Goal: Task Accomplishment & Management: Manage account settings

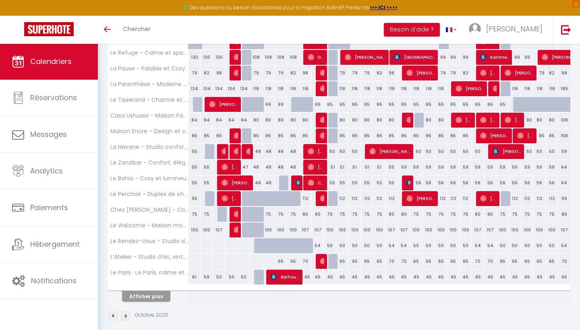
scroll to position [214, 0]
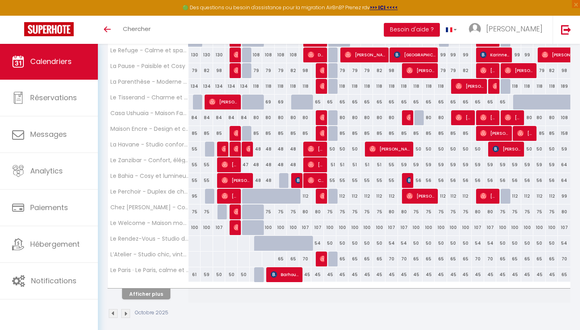
click at [158, 296] on button "Afficher plus" at bounding box center [146, 294] width 48 height 11
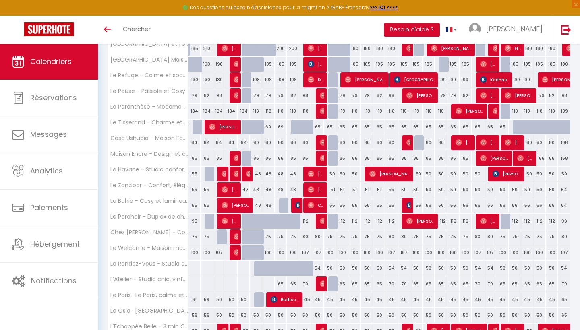
scroll to position [190, 0]
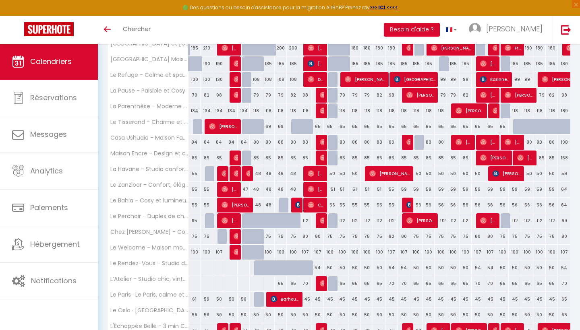
click at [341, 221] on div "112" at bounding box center [342, 220] width 12 height 15
type input "112"
type input "Lun 13 Octobre 2025"
type input "Mar 14 Octobre 2025"
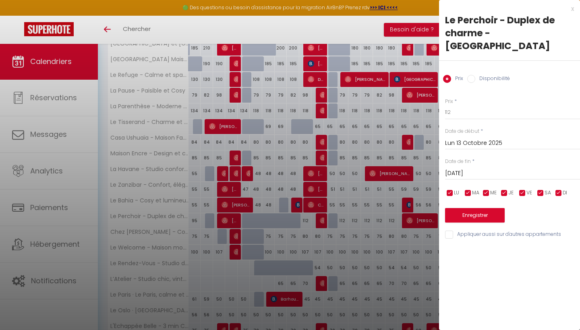
click at [487, 79] on label "Disponibilité" at bounding box center [492, 79] width 35 height 9
click at [475, 79] on input "Disponibilité" at bounding box center [471, 79] width 8 height 8
radio input "true"
radio input "false"
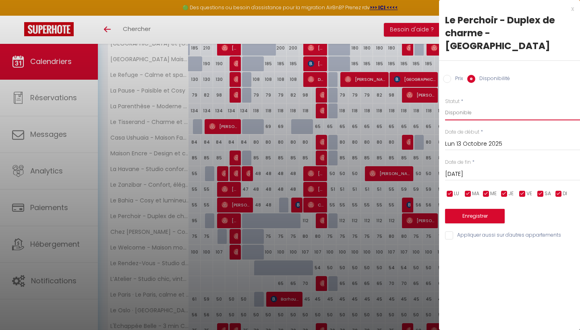
select select "0"
click at [486, 221] on button "Enregistrer" at bounding box center [475, 216] width 60 height 14
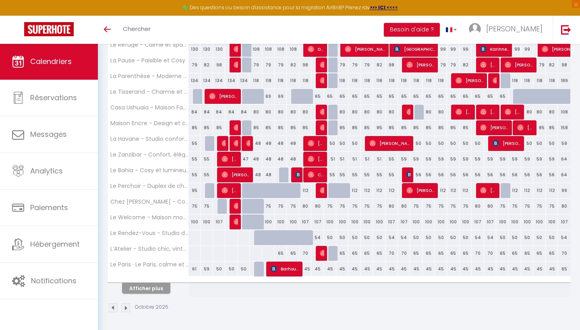
scroll to position [219, 0]
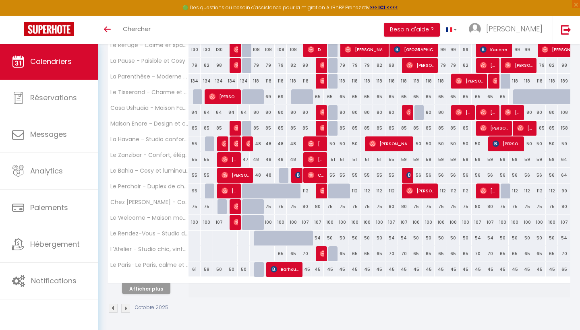
click at [344, 254] on div "65" at bounding box center [342, 253] width 12 height 15
select select "1"
type input "Lun 13 Octobre 2025"
type input "Mar 14 Octobre 2025"
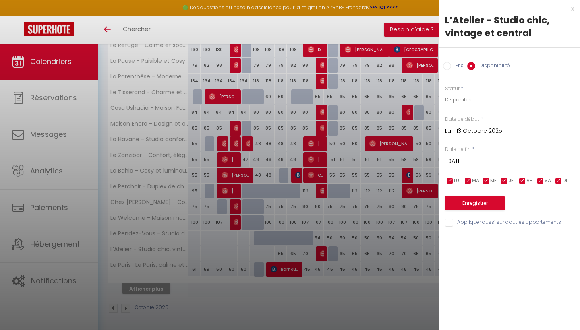
select select "0"
click at [494, 203] on button "Enregistrer" at bounding box center [475, 203] width 60 height 14
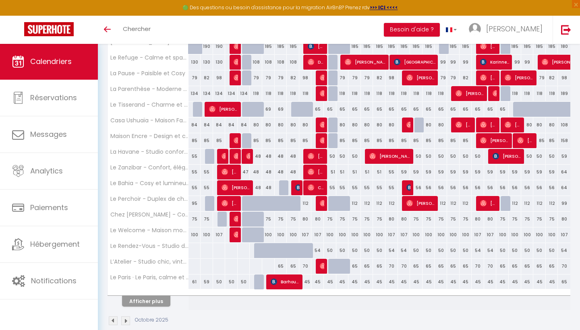
scroll to position [207, 0]
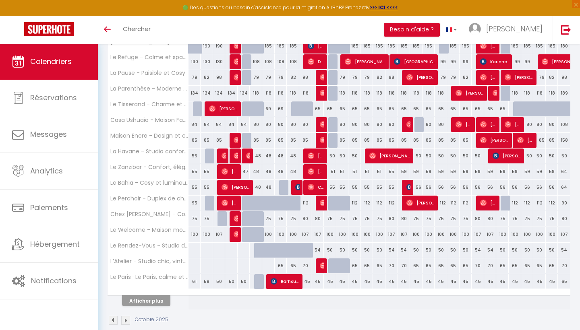
click at [163, 298] on button "Afficher plus" at bounding box center [146, 301] width 48 height 11
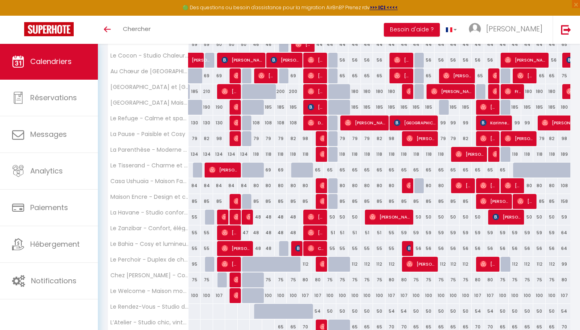
scroll to position [157, 0]
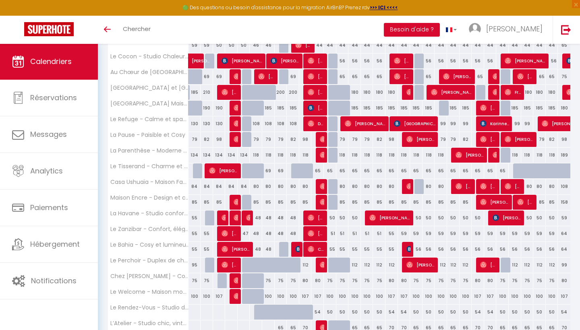
scroll to position [150, 0]
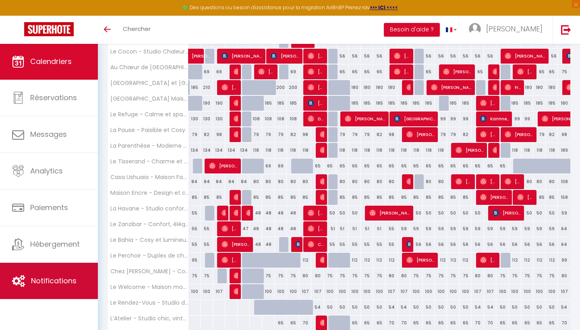
click at [67, 274] on link "Notifications" at bounding box center [49, 281] width 98 height 36
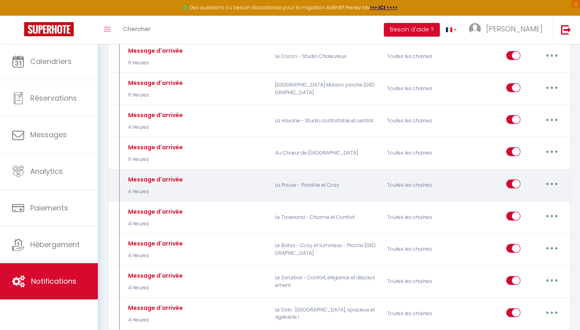
scroll to position [397, 0]
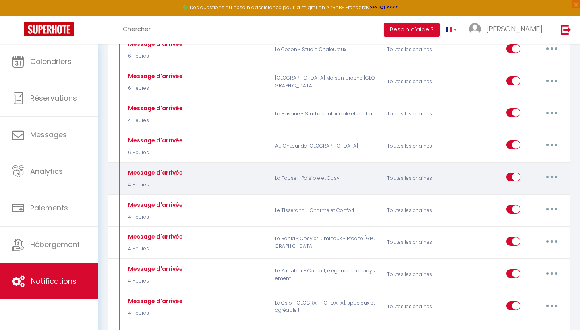
click at [549, 172] on button "button" at bounding box center [551, 177] width 23 height 13
click at [515, 203] on link "Dupliquer" at bounding box center [531, 210] width 60 height 14
select select
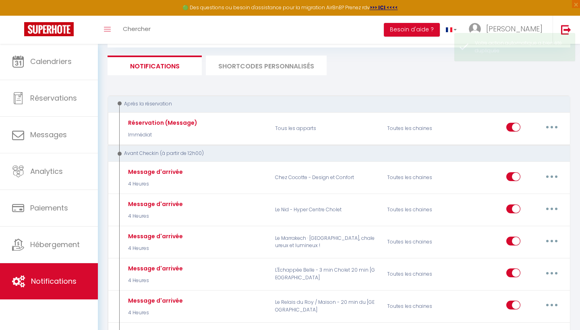
checkbox input "false"
checkbox input "true"
checkbox input "false"
checkbox input "true"
checkbox input "false"
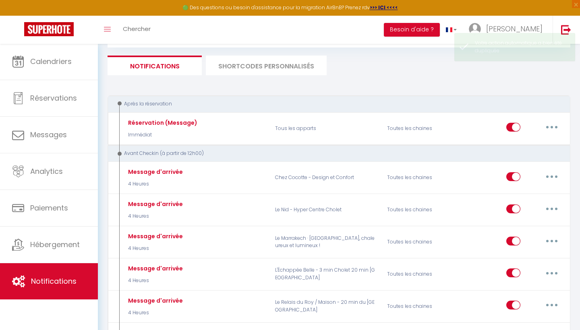
select select
checkbox input "false"
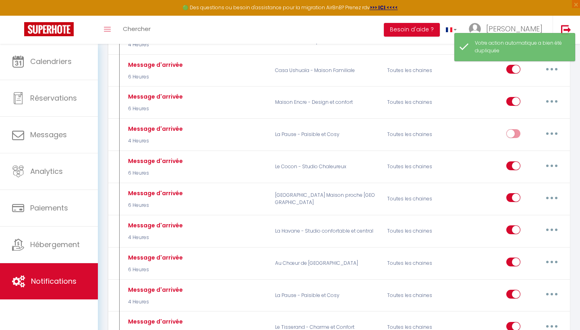
scroll to position [313, 0]
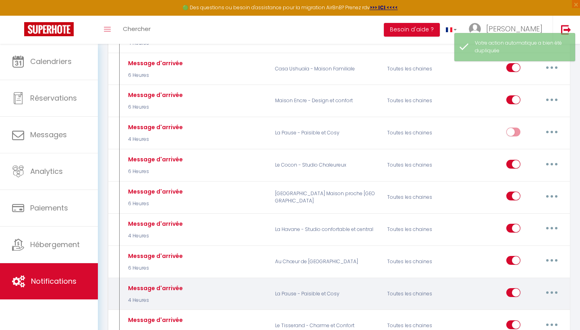
click at [550, 286] on button "button" at bounding box center [551, 292] width 23 height 13
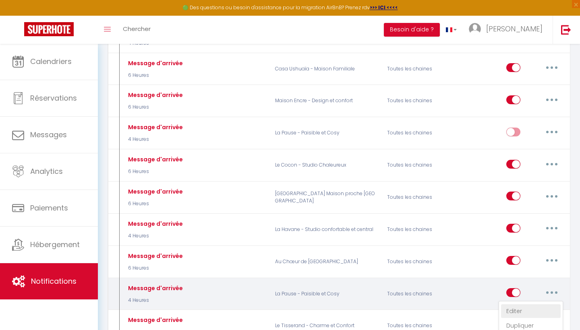
click at [522, 310] on link "Editer" at bounding box center [531, 311] width 60 height 14
type input "Message d'arrivée"
select select "4 Heures"
select select
checkbox input "true"
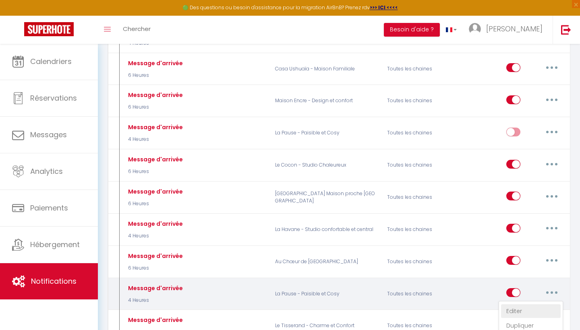
checkbox input "false"
radio input "true"
type input "Informations d'arrivée"
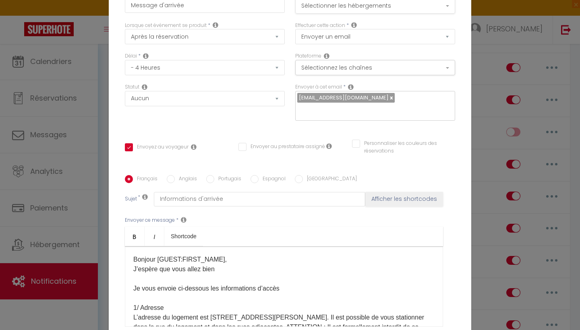
click at [317, 8] on button "Sélectionner les hébergements" at bounding box center [375, 5] width 160 height 15
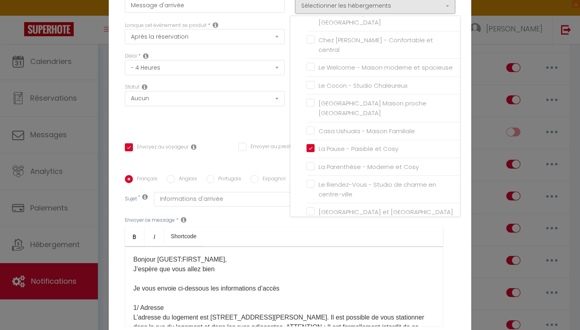
scroll to position [319, 0]
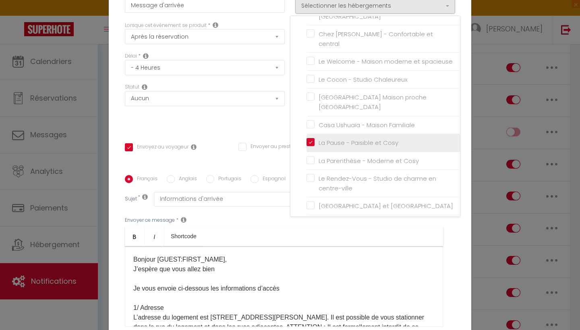
click at [308, 139] on input "La Pause - Paisible et Cosy" at bounding box center [382, 143] width 153 height 8
checkbox input "false"
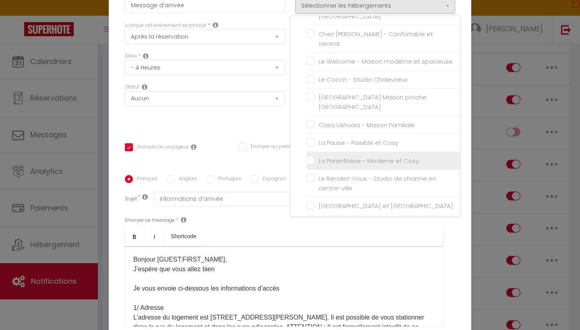
click at [311, 157] on input "La Parenthèse - Moderne et Cosy" at bounding box center [382, 161] width 153 height 8
checkbox input "true"
checkbox input "false"
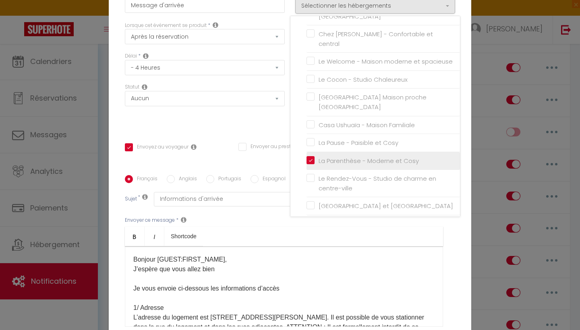
checkbox input "false"
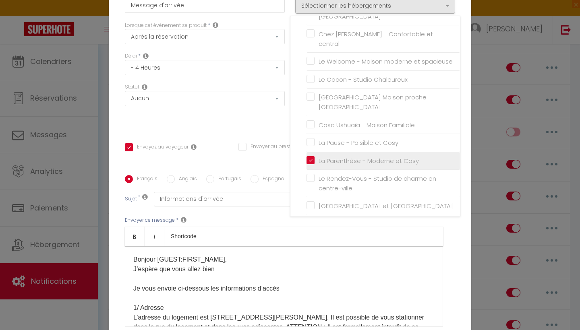
checkbox input "false"
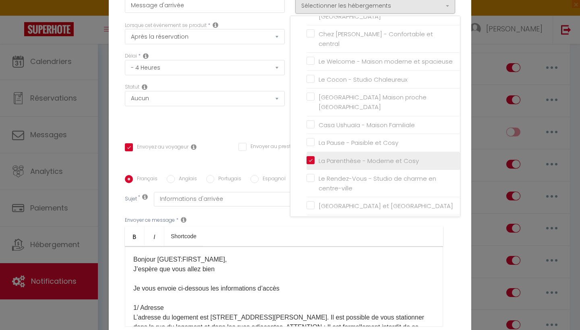
checkbox input "false"
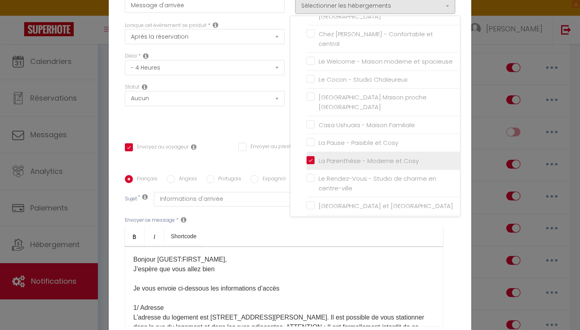
checkbox input "false"
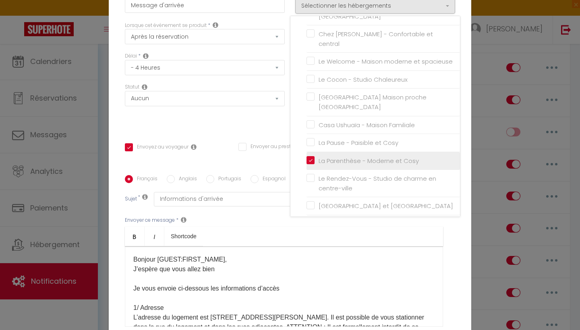
checkbox input "false"
checkbox input "true"
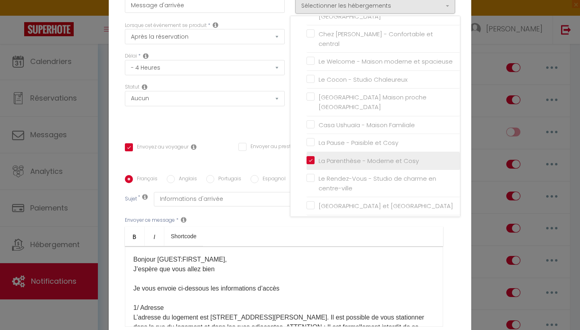
checkbox input "false"
click at [250, 124] on div "Statut Aucun Si la réservation est payée Si réservation non payée Si la caution…" at bounding box center [205, 105] width 170 height 45
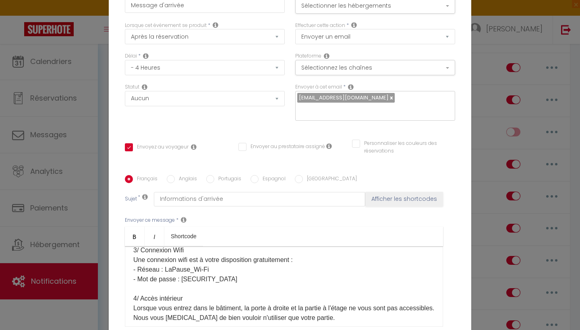
scroll to position [271, 0]
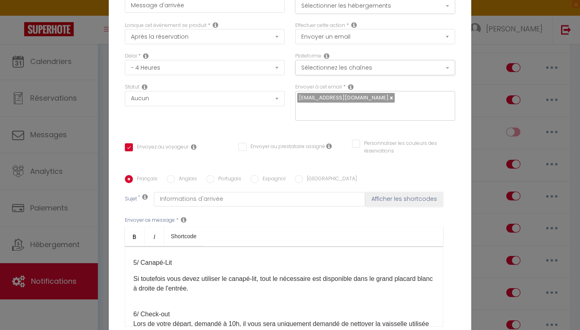
click at [332, 8] on button "Sélectionner les hébergements" at bounding box center [375, 5] width 160 height 15
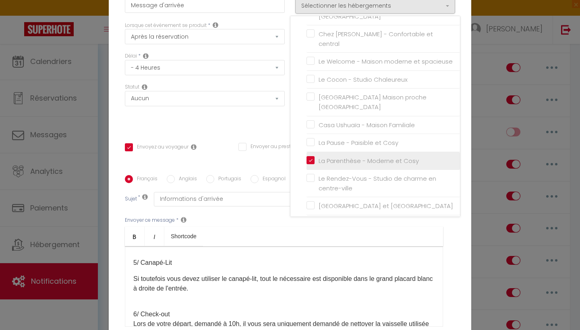
click at [312, 157] on input "La Parenthèse - Moderne et Cosy" at bounding box center [382, 161] width 153 height 8
checkbox input "false"
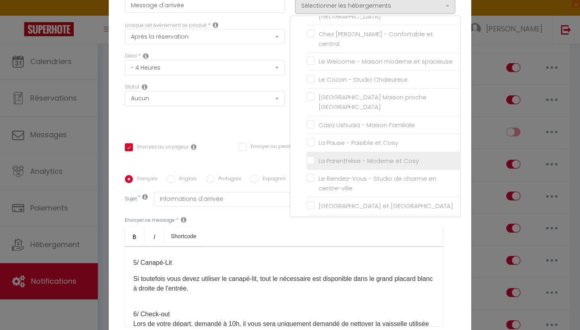
checkbox input "false"
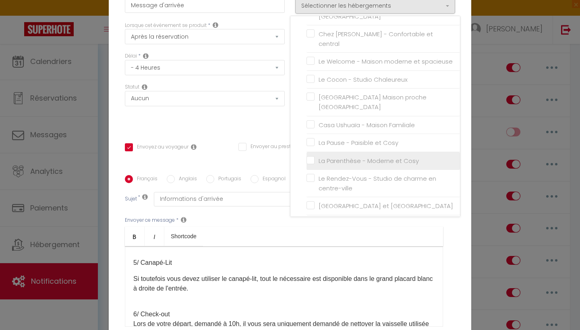
checkbox input "false"
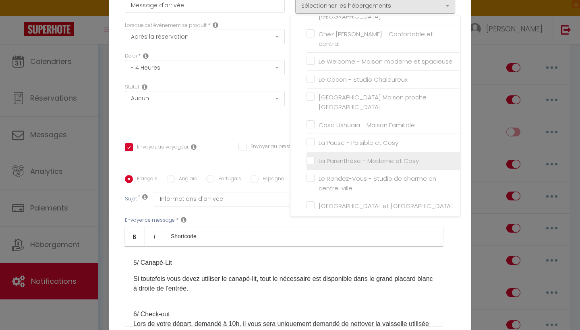
checkbox input "false"
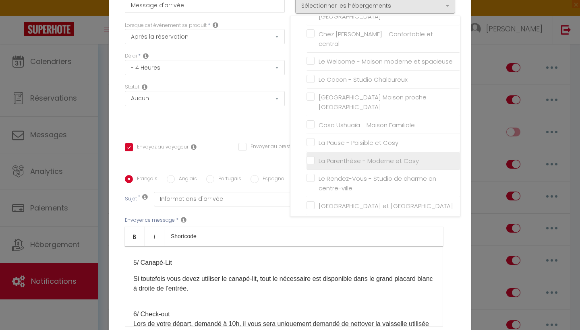
checkbox input "false"
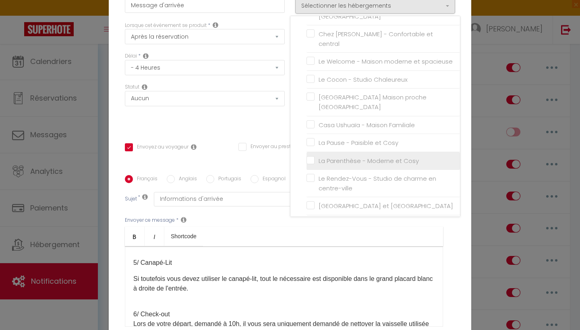
checkbox input "false"
checkbox input "true"
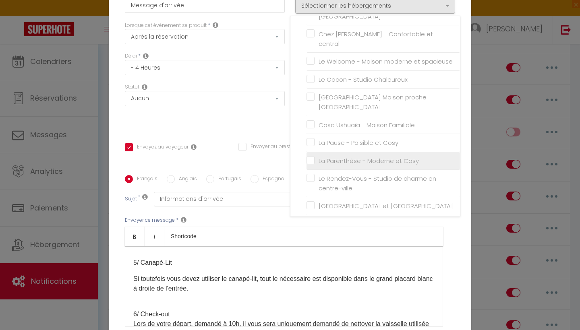
checkbox input "false"
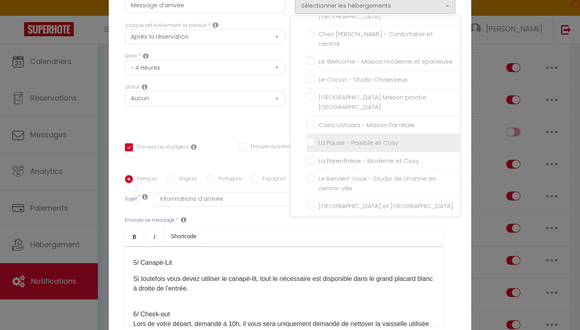
click at [311, 139] on input "La Pause - Paisible et Cosy" at bounding box center [382, 143] width 153 height 8
checkbox input "true"
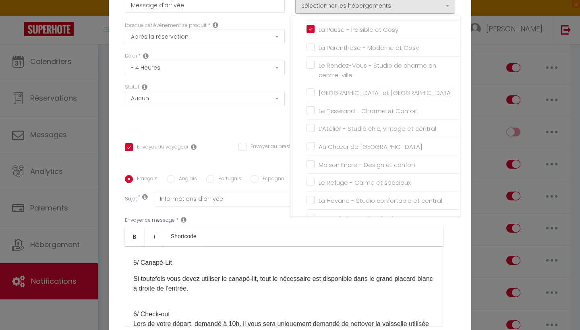
scroll to position [432, 0]
click at [244, 139] on div "Titre * Message d'arrivée Pour cet hébergement Sélectionner les hébergements To…" at bounding box center [290, 175] width 362 height 385
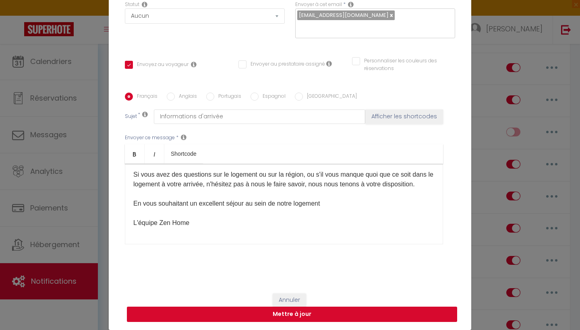
scroll to position [82, 0]
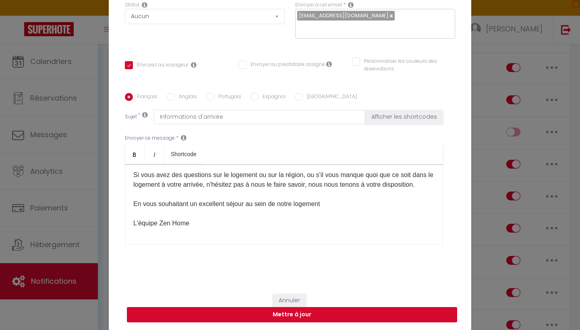
click at [317, 314] on button "Mettre à jour" at bounding box center [292, 314] width 330 height 15
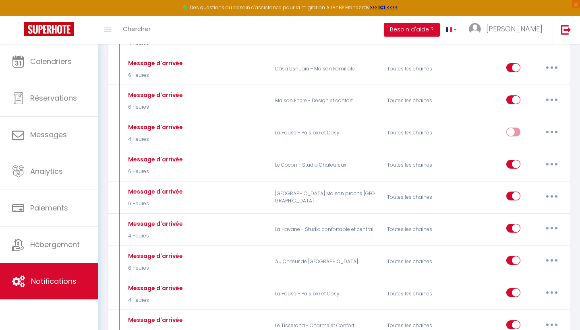
select select "1"
select select
checkbox input "false"
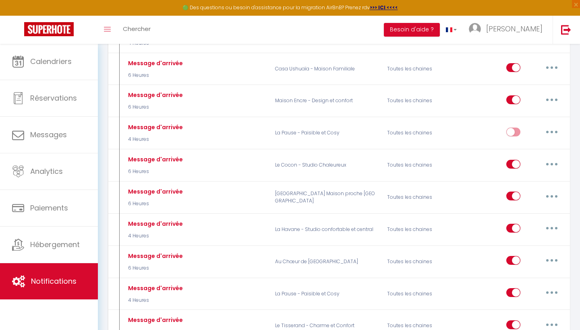
checkbox input "false"
radio input "false"
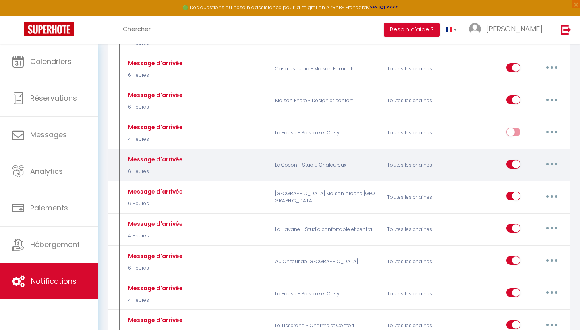
select select
checkbox input "false"
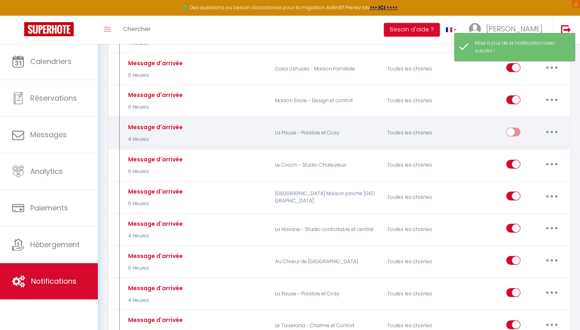
click at [550, 131] on icon "button" at bounding box center [551, 132] width 2 height 2
click at [524, 150] on link "Editer" at bounding box center [531, 150] width 60 height 14
type input "Message d'arrivée"
select select "4 Heures"
select select
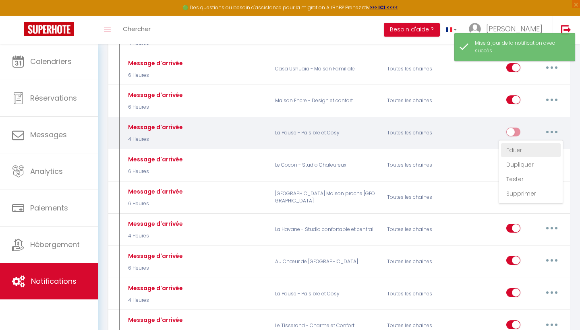
checkbox input "true"
checkbox input "false"
radio input "true"
type input "Informations d'arrivée"
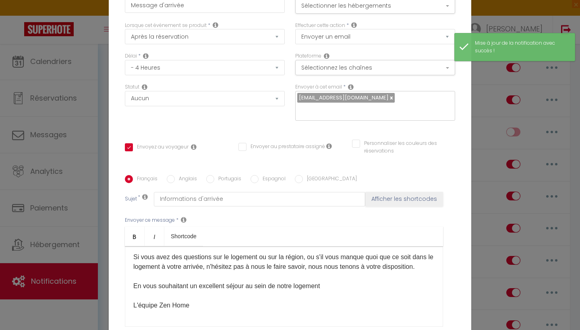
scroll to position [0, 0]
click at [358, 10] on button "Sélectionner les hébergements" at bounding box center [375, 5] width 160 height 15
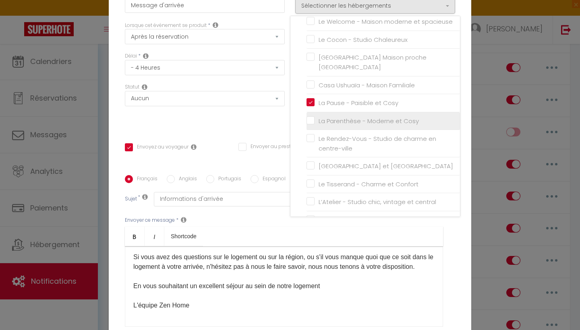
click at [307, 117] on input "La Parenthèse - Moderne et Cosy" at bounding box center [382, 121] width 153 height 8
checkbox input "true"
checkbox input "false"
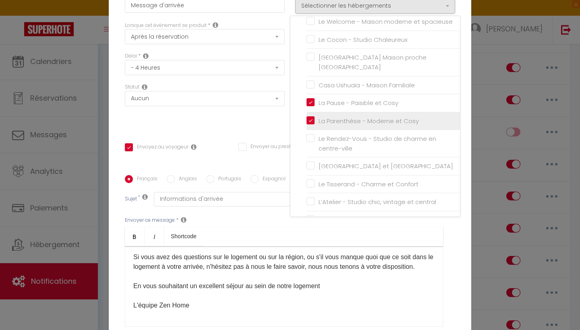
checkbox input "false"
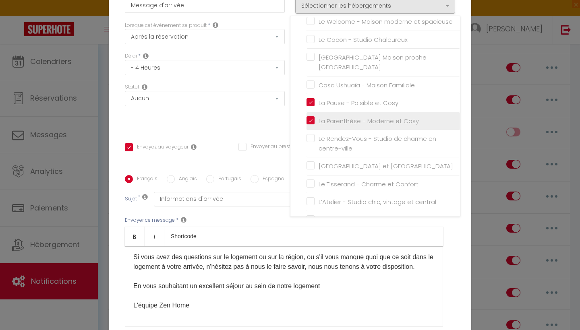
checkbox input "false"
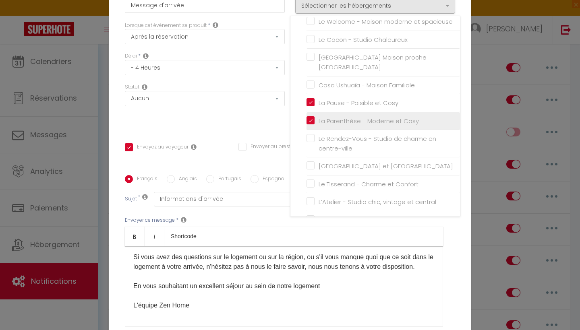
checkbox input "false"
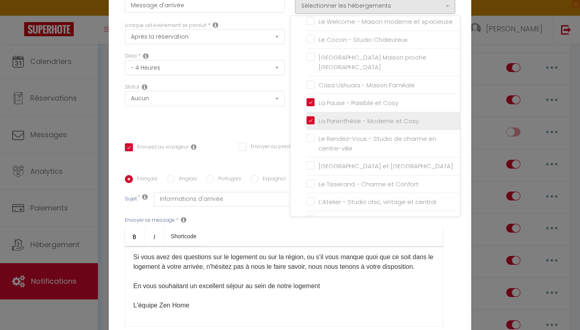
checkbox input "false"
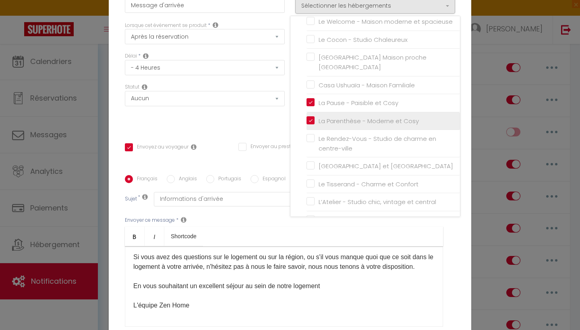
checkbox input "false"
checkbox input "true"
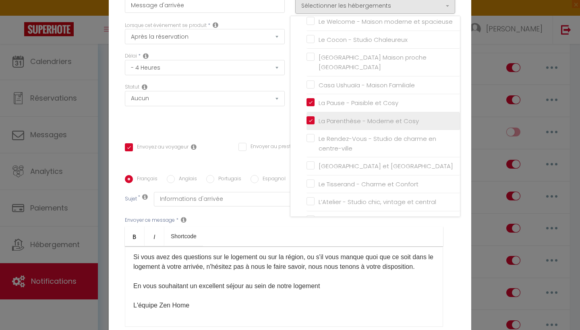
checkbox input "false"
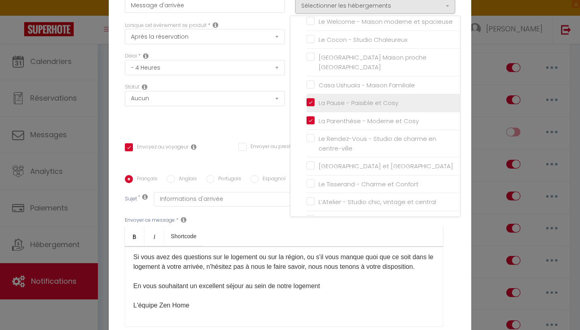
click at [314, 99] on input "La Pause - Paisible et Cosy" at bounding box center [382, 103] width 153 height 8
checkbox input "false"
click at [252, 120] on div "Statut Aucun Si la réservation est payée Si réservation non payée Si la caution…" at bounding box center [205, 105] width 170 height 45
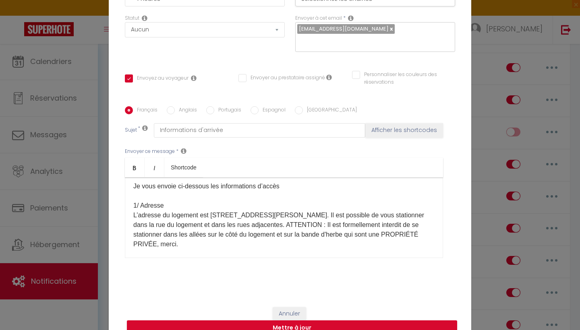
scroll to position [83, 0]
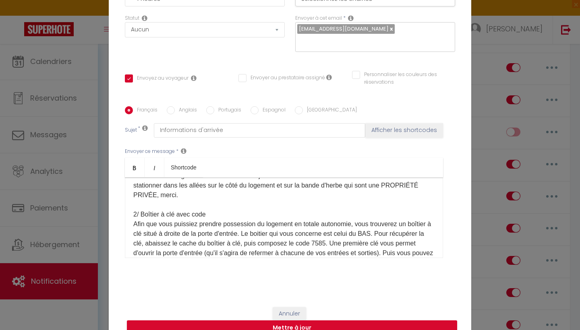
click at [372, 235] on p "​Bonjour [GUEST:FIRST_NAME]​, J’espère que vous allez bien Je vous envoie ci-de…" at bounding box center [283, 228] width 301 height 251
click at [332, 243] on p "​Bonjour [GUEST:FIRST_NAME]​, J’espère que vous allez bien Je vous envoie ci-de…" at bounding box center [283, 228] width 301 height 251
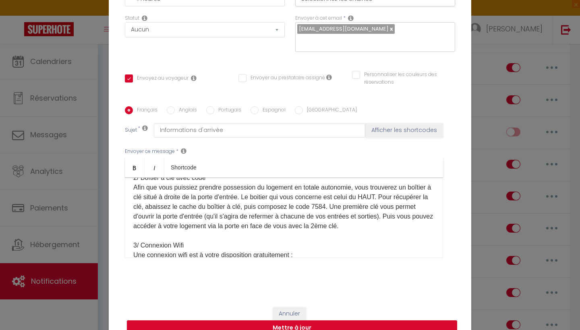
scroll to position [131, 0]
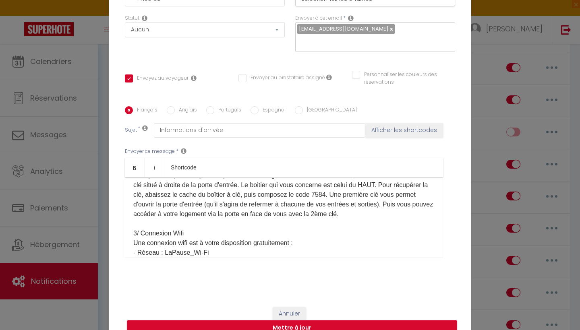
drag, startPoint x: 371, startPoint y: 217, endPoint x: 258, endPoint y: 214, distance: 112.4
click at [258, 214] on p "​Bonjour [GUEST:FIRST_NAME]​, J’espère que vous allez bien Je vous envoie ci-de…" at bounding box center [283, 180] width 301 height 251
click at [277, 216] on p "​Bonjour [GUEST:FIRST_NAME]​, J’espère que vous allez bien Je vous envoie ci-de…" at bounding box center [283, 180] width 301 height 251
drag, startPoint x: 370, startPoint y: 218, endPoint x: 294, endPoint y: 217, distance: 76.1
click at [294, 217] on p "​Bonjour [GUEST:FIRST_NAME]​, J’espère que vous allez bien Je vous envoie ci-de…" at bounding box center [283, 180] width 301 height 251
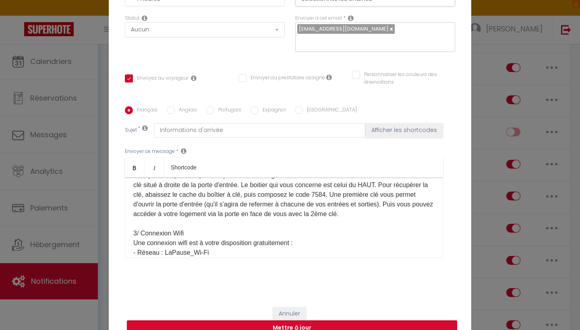
click at [304, 217] on p "​Bonjour [GUEST:FIRST_NAME]​, J’espère que vous allez bien Je vous envoie ci-de…" at bounding box center [283, 180] width 301 height 251
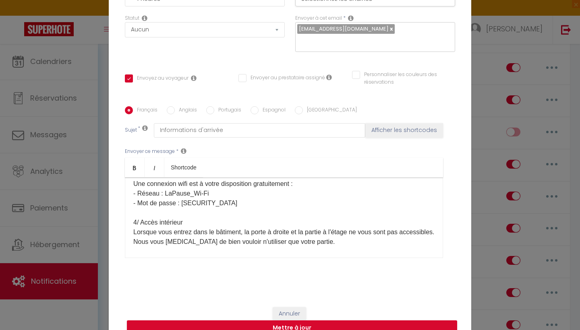
scroll to position [197, 0]
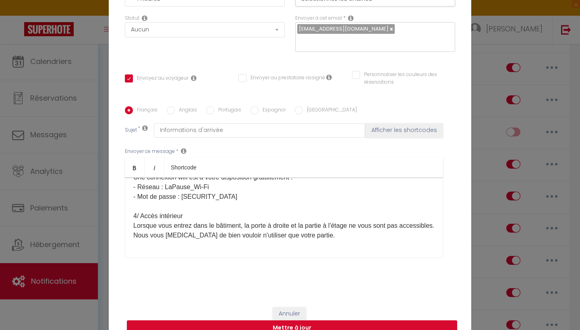
drag, startPoint x: 347, startPoint y: 236, endPoint x: 296, endPoint y: 230, distance: 51.1
click at [296, 230] on p "​Bonjour [GUEST:FIRST_NAME]​, J’espère que vous allez bien Je vous envoie ci-de…" at bounding box center [283, 114] width 301 height 251
click at [340, 238] on p "​Bonjour [GUEST:FIRST_NAME]​, J’espère que vous allez bien Je vous envoie ci-de…" at bounding box center [283, 114] width 301 height 251
click at [318, 238] on p "​Bonjour [GUEST:FIRST_NAME]​, J’espère que vous allez bien Je vous envoie ci-de…" at bounding box center [283, 114] width 301 height 251
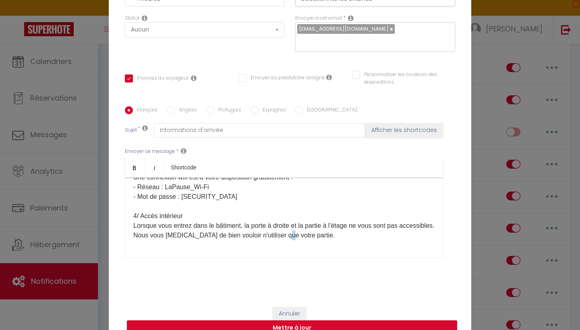
click at [318, 238] on p "​Bonjour [GUEST:FIRST_NAME]​, J’espère que vous allez bien Je vous envoie ci-de…" at bounding box center [283, 114] width 301 height 251
click at [349, 239] on p "​Bonjour [GUEST:FIRST_NAME]​, J’espère que vous allez bien Je vous envoie ci-de…" at bounding box center [283, 114] width 301 height 251
drag, startPoint x: 344, startPoint y: 237, endPoint x: 234, endPoint y: 236, distance: 110.3
click at [234, 235] on p "​Bonjour [GUEST:FIRST_NAME]​, J’espère que vous allez bien Je vous envoie ci-de…" at bounding box center [283, 114] width 301 height 251
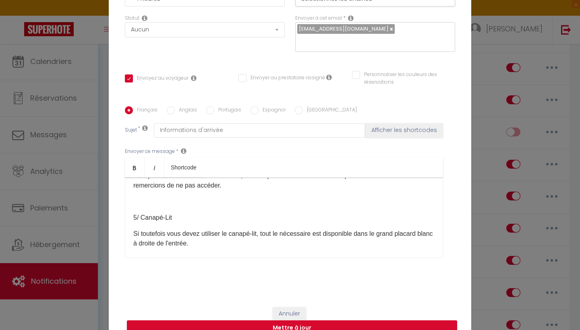
click at [213, 244] on p "Si toutefois vous devez utiliser le canapé-lit, tout le nécessaire est disponib…" at bounding box center [283, 238] width 301 height 19
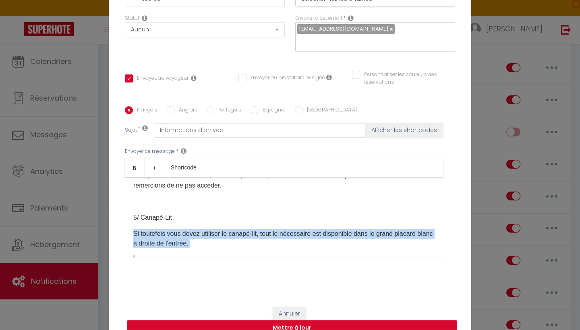
click at [213, 244] on p "Si toutefois vous devez utiliser le canapé-lit, tout le nécessaire est disponib…" at bounding box center [283, 238] width 301 height 19
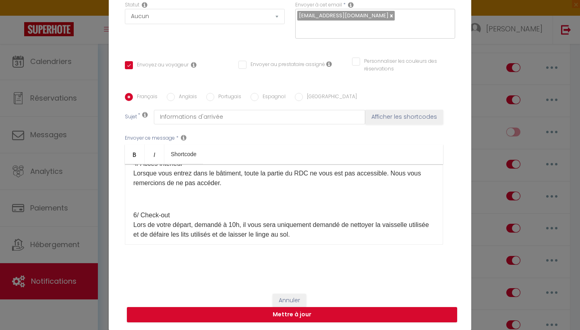
scroll to position [271, 0]
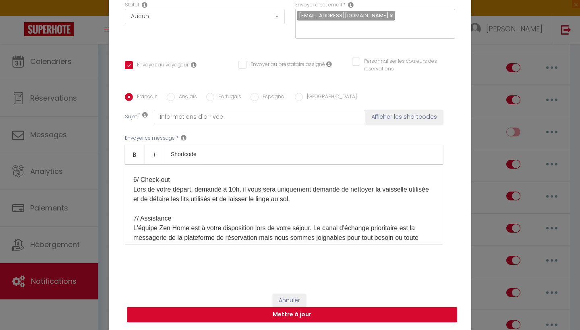
click at [344, 204] on p "6/ Check-out Lors de votre départ, demandé à 10h, il vous sera uniquement deman…" at bounding box center [283, 247] width 301 height 145
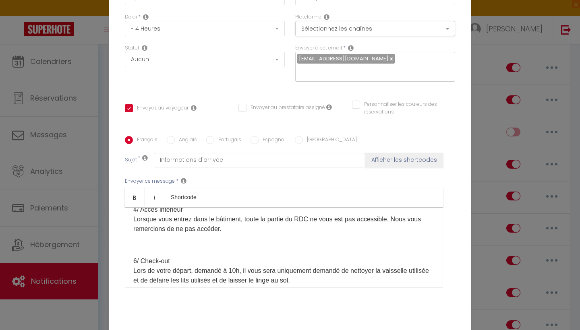
scroll to position [226, 0]
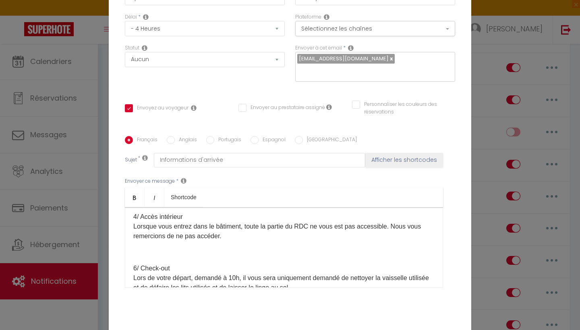
click at [160, 251] on p at bounding box center [283, 253] width 301 height 10
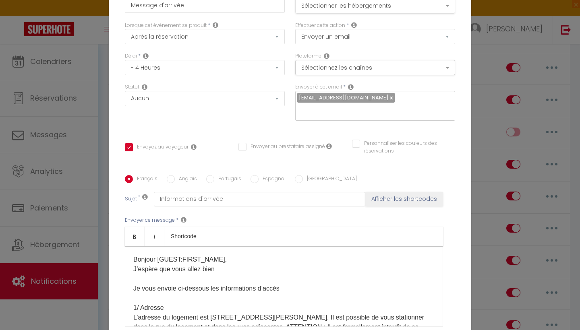
scroll to position [0, 0]
click at [351, 11] on button "Sélectionner les hébergements" at bounding box center [375, 5] width 160 height 15
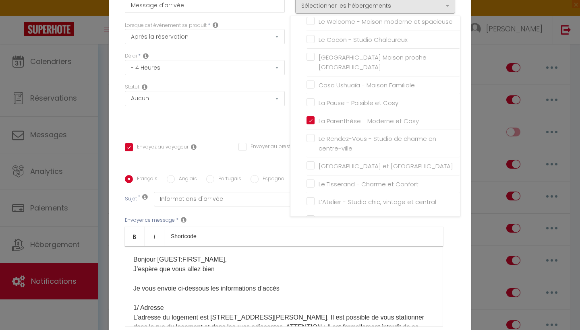
click at [251, 138] on div "Titre * Message d'arrivée Pour cet hébergement Sélectionner les hébergements To…" at bounding box center [290, 175] width 362 height 385
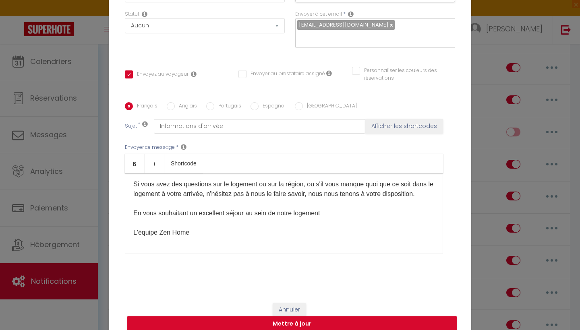
scroll to position [363, 0]
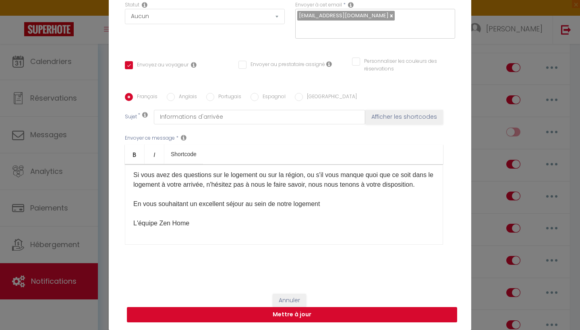
click at [305, 314] on button "Mettre à jour" at bounding box center [292, 314] width 330 height 15
checkbox input "true"
checkbox input "false"
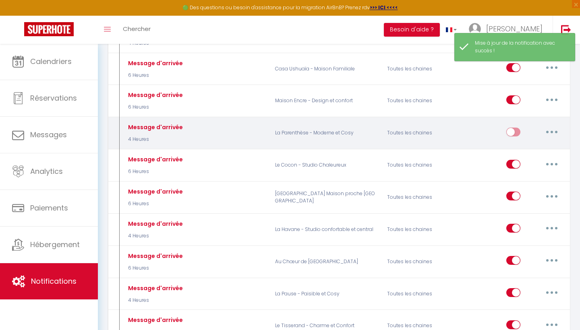
click at [512, 130] on input "checkbox" at bounding box center [513, 134] width 14 height 12
checkbox input "true"
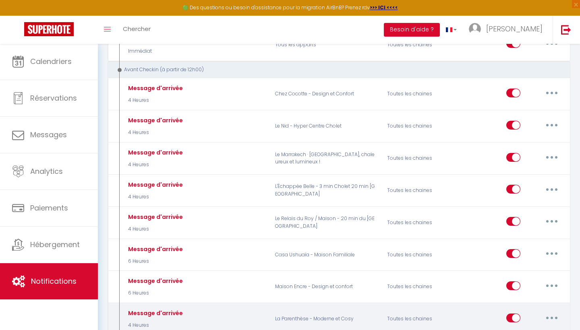
scroll to position [119, 0]
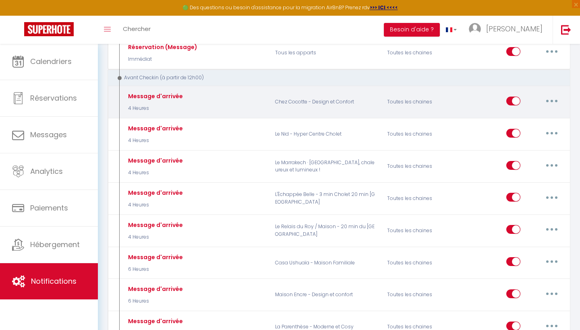
click at [554, 103] on button "button" at bounding box center [551, 101] width 23 height 13
click at [527, 116] on link "Editer" at bounding box center [531, 119] width 60 height 14
type input "Message d'arrivée"
select select "4 Heures"
select select
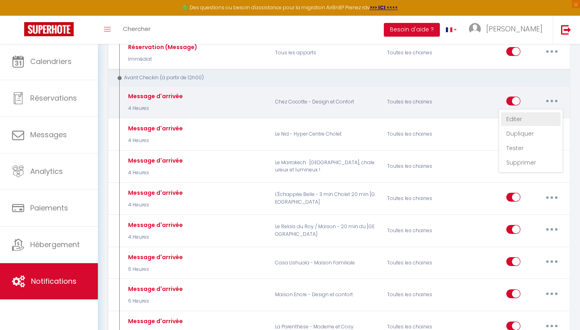
checkbox input "true"
checkbox input "false"
radio input "true"
type input "Informations d'arrivée"
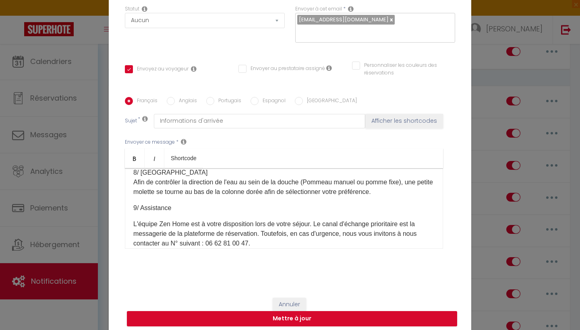
click at [240, 245] on p "L'équipe Zen Home est à votre disposition lors de votre séjour. Le canal d'écha…" at bounding box center [283, 233] width 301 height 29
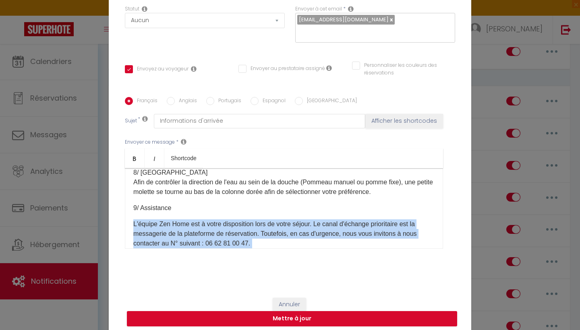
click at [240, 245] on p "L'équipe Zen Home est à votre disposition lors de votre séjour. Le canal d'écha…" at bounding box center [283, 233] width 301 height 29
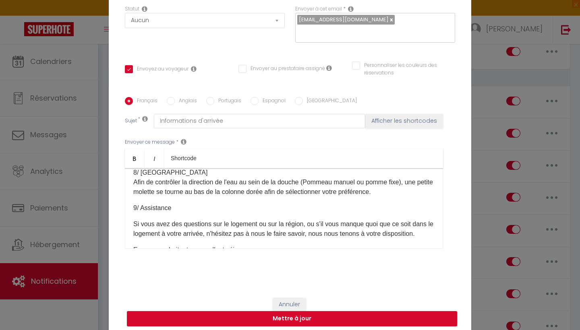
click at [271, 196] on p "8/ Salle d'Eau Afin de contrôler la direction de l'eau au sein de la douche (Po…" at bounding box center [283, 182] width 301 height 29
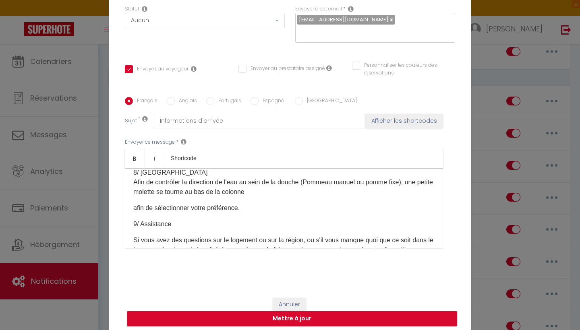
click at [279, 236] on div "Bonjour, J'espère que vous allez bien ? Pour préparer au mieux votre séjour dan…" at bounding box center [284, 208] width 318 height 81
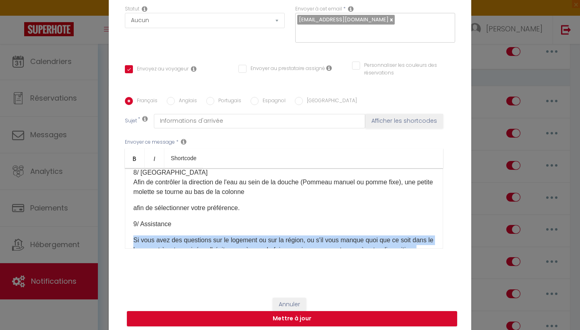
click at [279, 236] on div "Bonjour, J'espère que vous allez bien ? Pour préparer au mieux votre séjour dan…" at bounding box center [284, 208] width 318 height 81
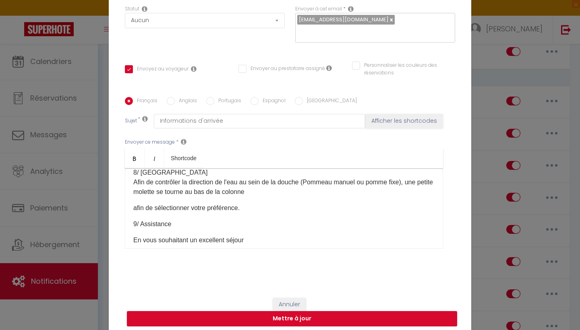
click at [222, 192] on p "8/ Salle d'Eau Afin de contrôler la direction de l'eau au sein de la douche (Po…" at bounding box center [283, 182] width 301 height 29
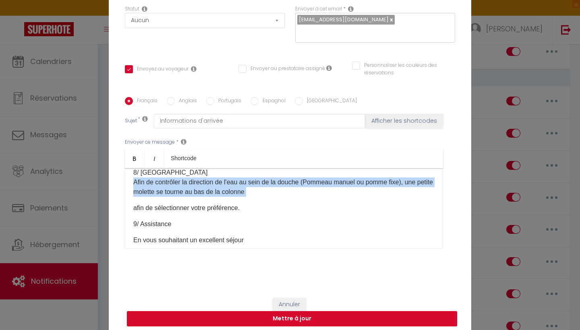
click at [222, 192] on p "8/ Salle d'Eau Afin de contrôler la direction de l'eau au sein de la douche (Po…" at bounding box center [283, 182] width 301 height 29
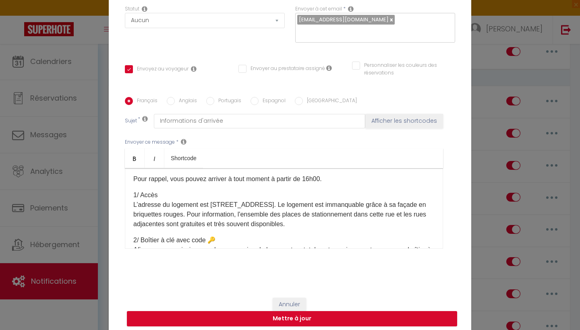
scroll to position [30, 0]
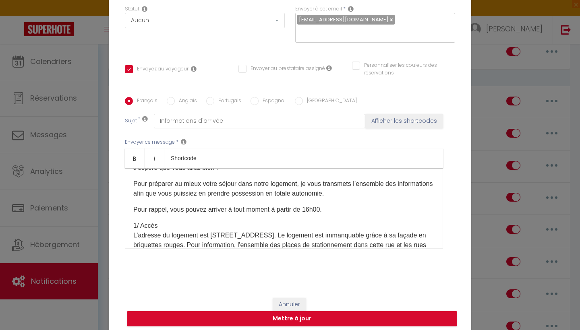
click at [229, 198] on p "Pour préparer au mieux votre séjour dans notre logement, je vous transmets l’en…" at bounding box center [283, 188] width 301 height 19
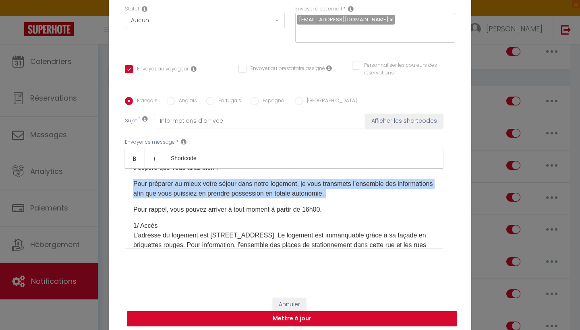
click at [229, 198] on p "Pour préparer au mieux votre séjour dans notre logement, je vous transmets l’en…" at bounding box center [283, 188] width 301 height 19
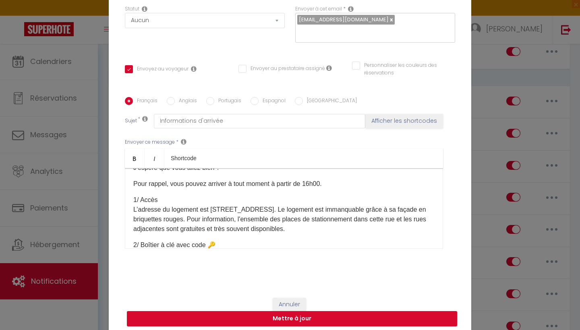
click at [216, 232] on p "1/ Accès L’adresse du logement est [STREET_ADDRESS]. Le logement est immanquabl…" at bounding box center [283, 214] width 301 height 39
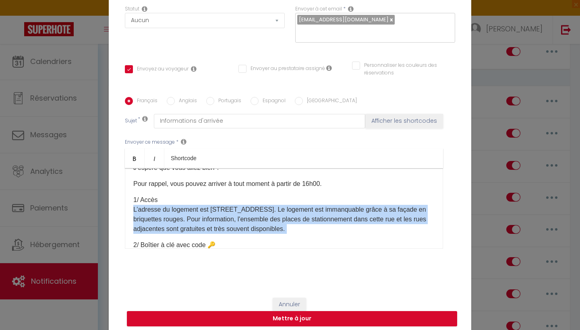
click at [216, 232] on p "1/ Accès L’adresse du logement est [STREET_ADDRESS]. Le logement est immanquabl…" at bounding box center [283, 214] width 301 height 39
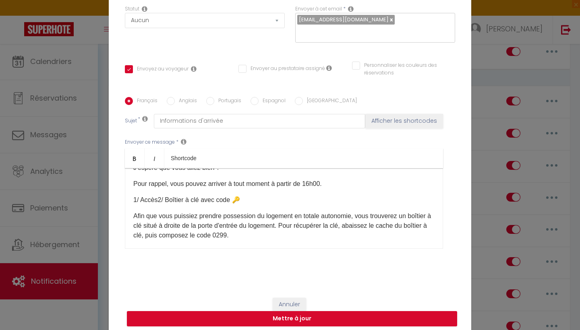
click at [227, 222] on p "Afin que vous puissiez prendre possession du logement en totale autonomie, vous…" at bounding box center [283, 225] width 301 height 29
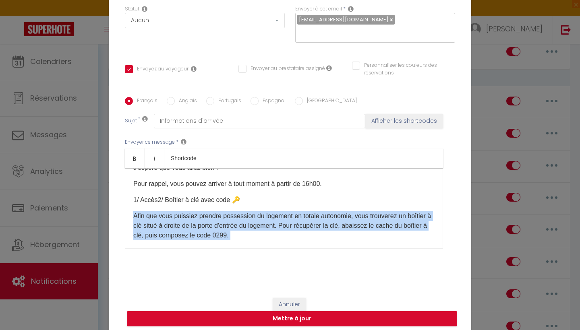
click at [227, 222] on p "Afin que vous puissiez prendre possession du logement en totale autonomie, vous…" at bounding box center [283, 225] width 301 height 29
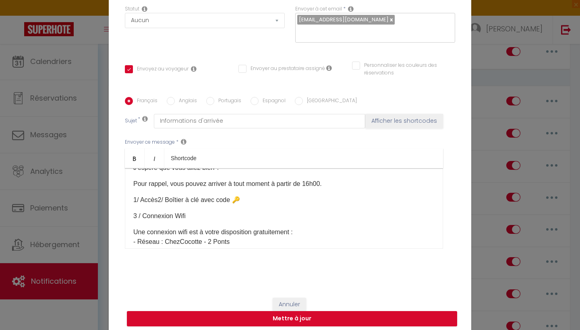
click at [215, 203] on p "1/ Accès2/ Boîtier à clé avec code 🔑" at bounding box center [283, 200] width 301 height 10
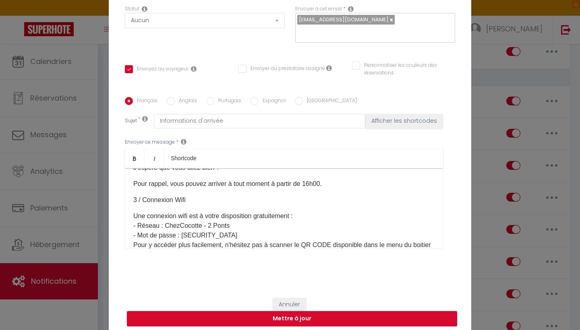
click at [218, 189] on p "Pour rappel, vous pouvez arriver à tout moment à partir de 16h00." at bounding box center [283, 184] width 301 height 10
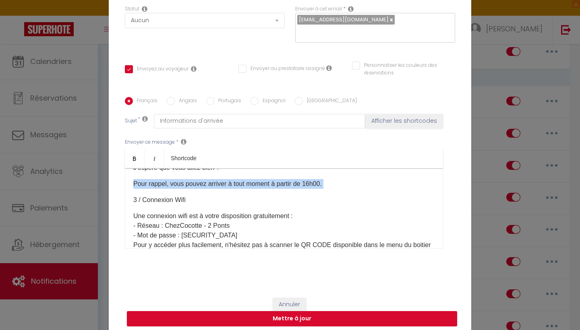
click at [218, 189] on p "Pour rappel, vous pouvez arriver à tout moment à partir de 16h00." at bounding box center [283, 184] width 301 height 10
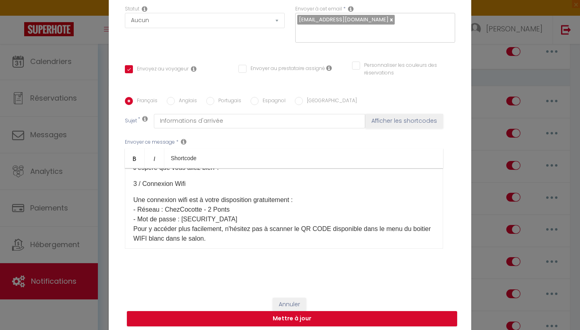
click at [209, 200] on p "Une connexion wifi est à votre disposition gratuitement : - Réseau : ChezCocott…" at bounding box center [283, 219] width 301 height 48
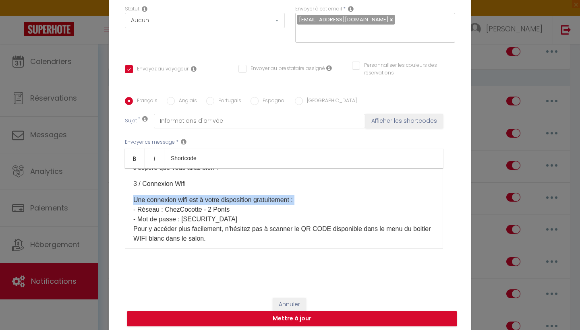
click at [209, 200] on p "Une connexion wifi est à votre disposition gratuitement : - Réseau : ChezCocott…" at bounding box center [283, 219] width 301 height 48
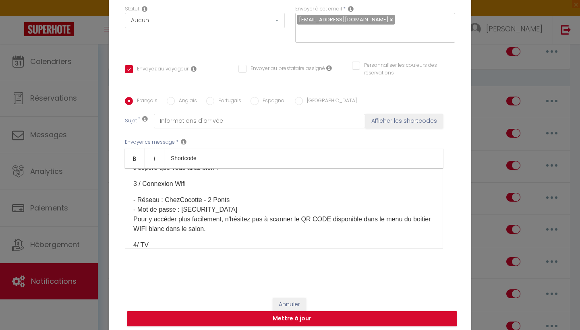
click at [200, 221] on p "- Réseau : ChezCocotte - 2 Ponts - Mot de passe : [SECURITY_DATA] Pour y accéde…" at bounding box center [283, 214] width 301 height 39
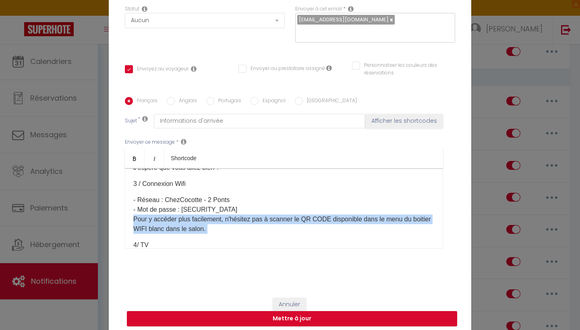
click at [200, 221] on p "- Réseau : ChezCocotte - 2 Ponts - Mot de passe : [SECURITY_DATA] Pour y accéde…" at bounding box center [283, 214] width 301 height 39
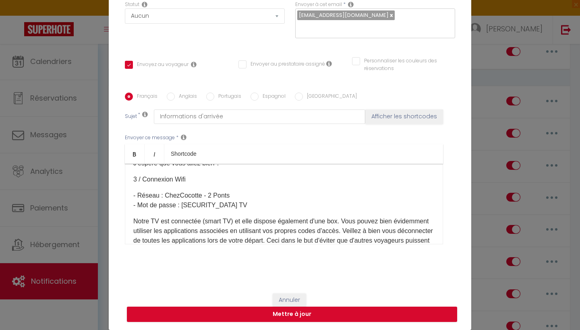
scroll to position [82, 0]
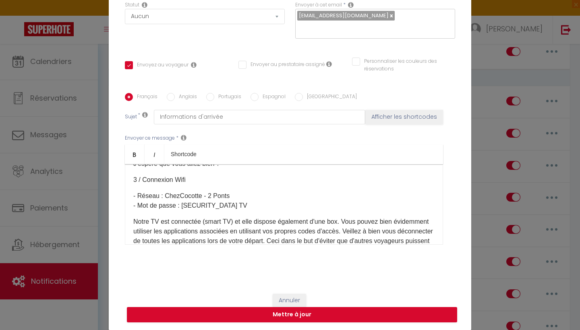
click at [229, 219] on p "Notre TV est connectée (smart TV) et elle dispose également d'une box. Vous pou…" at bounding box center [283, 236] width 301 height 39
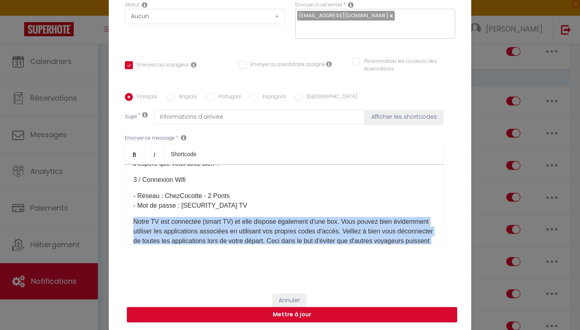
click at [229, 219] on p "Notre TV est connectée (smart TV) et elle dispose également d'une box. Vous pou…" at bounding box center [283, 236] width 301 height 39
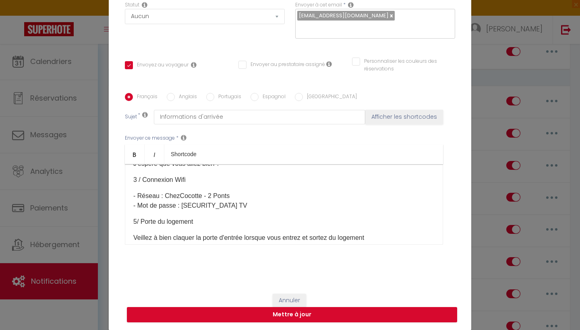
click at [209, 206] on p "- Réseau : ChezCocotte - 2 Ponts - Mot de passe : [SECURITY_DATA] TV" at bounding box center [283, 200] width 301 height 19
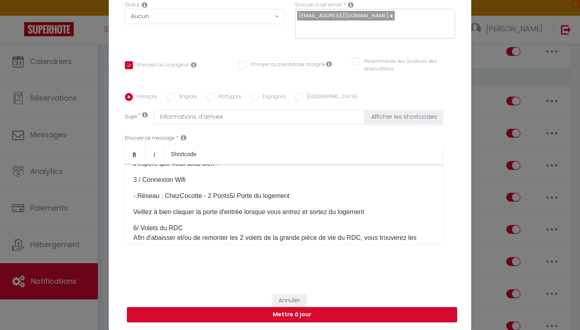
click at [214, 194] on p "- Réseau : ChezCocotte - 2 Ponts5/ Porte du logement" at bounding box center [283, 196] width 301 height 10
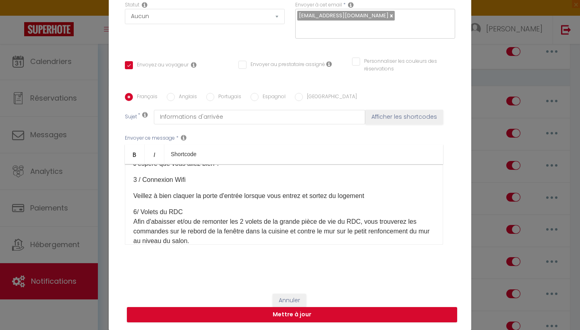
click at [225, 191] on div "Bonjour, J'espère que vous allez bien ? 3 / Connexion Wifi Veillez à bien claqu…" at bounding box center [284, 204] width 318 height 81
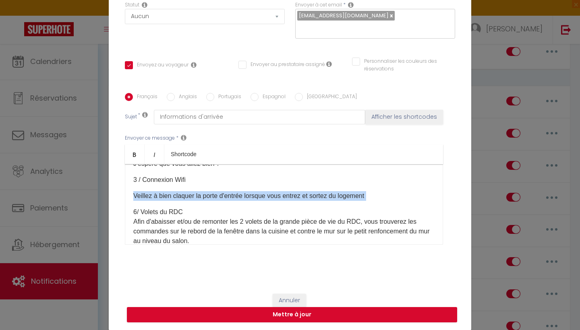
click at [225, 191] on div "Bonjour, J'espère que vous allez bien ? 3 / Connexion Wifi Veillez à bien claqu…" at bounding box center [284, 204] width 318 height 81
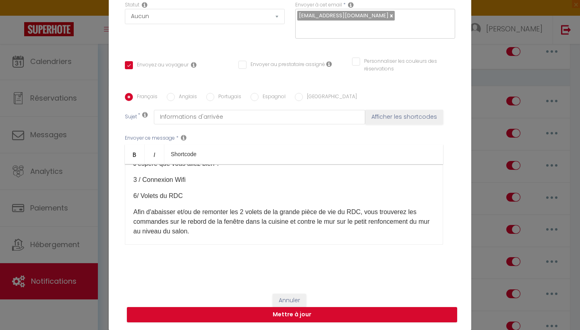
click at [214, 215] on p "Afin d'abaisser et/ou de remonter les 2 volets de la grande pièce de vie du RDC…" at bounding box center [283, 221] width 301 height 29
click at [213, 215] on p "Afin d'abaisser et/ou de remonter les 2 volets de la grande pièce de vie du RDC…" at bounding box center [283, 221] width 301 height 29
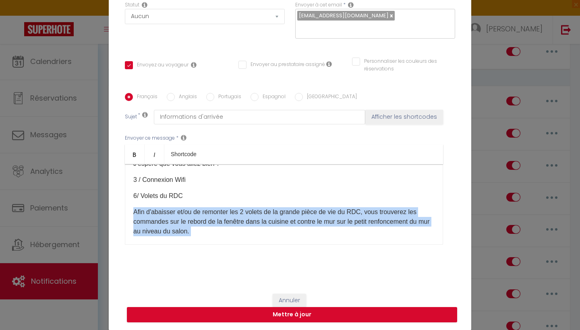
click at [213, 215] on p "Afin d'abaisser et/ou de remonter les 2 volets de la grande pièce de vie du RDC…" at bounding box center [283, 221] width 301 height 29
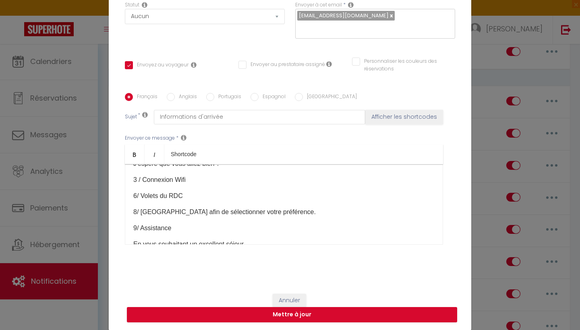
click at [172, 215] on p "8/ [GEOGRAPHIC_DATA] afin de sélectionner votre préférence." at bounding box center [283, 212] width 301 height 10
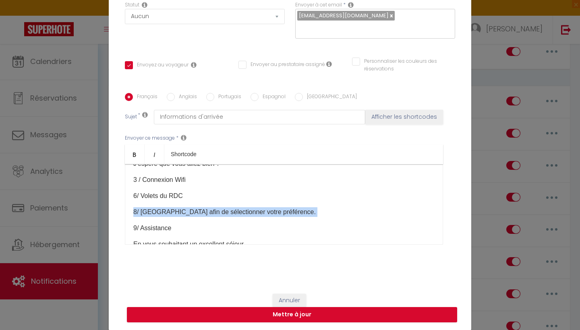
click at [172, 215] on p "8/ [GEOGRAPHIC_DATA] afin de sélectionner votre préférence." at bounding box center [283, 212] width 301 height 10
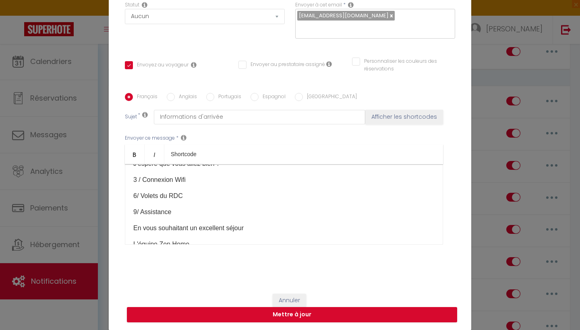
click at [161, 211] on p "9/ Assistance" at bounding box center [283, 212] width 301 height 10
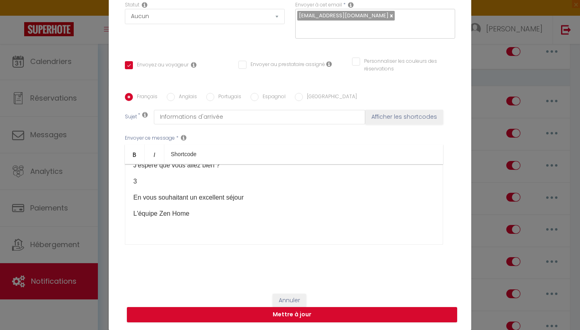
scroll to position [12, 0]
click at [198, 201] on p "En vous souhaitant un excellent séjour" at bounding box center [283, 198] width 301 height 10
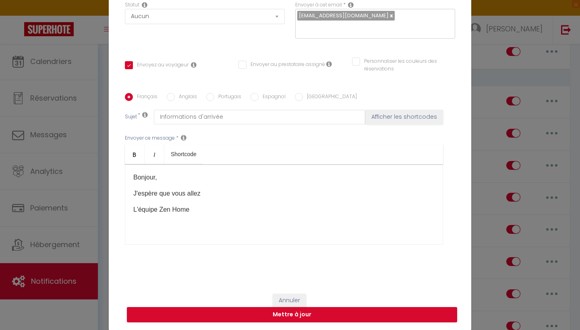
click at [185, 191] on p "J'espère que vous allez" at bounding box center [283, 194] width 301 height 10
click at [180, 192] on p "L'équipe Zen Home" at bounding box center [283, 194] width 301 height 10
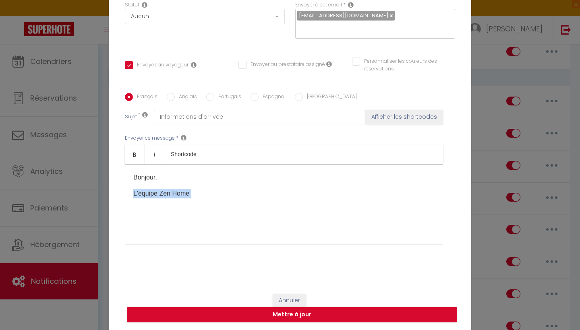
click at [180, 192] on p "L'équipe Zen Home" at bounding box center [283, 194] width 301 height 10
click at [153, 180] on p "Bonjour," at bounding box center [283, 178] width 301 height 10
click at [154, 182] on p "," at bounding box center [283, 178] width 301 height 10
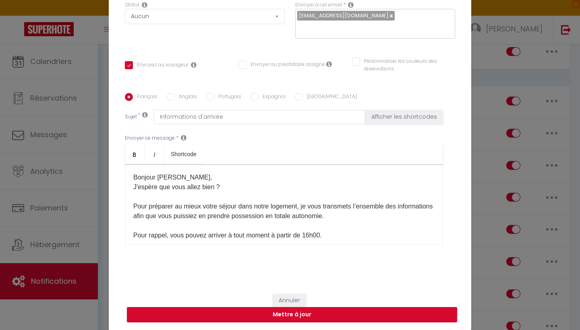
drag, startPoint x: 178, startPoint y: 178, endPoint x: 162, endPoint y: 180, distance: 16.3
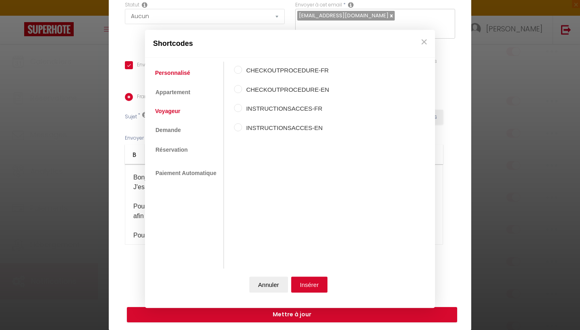
click at [173, 110] on link "Voyageur" at bounding box center [167, 111] width 33 height 14
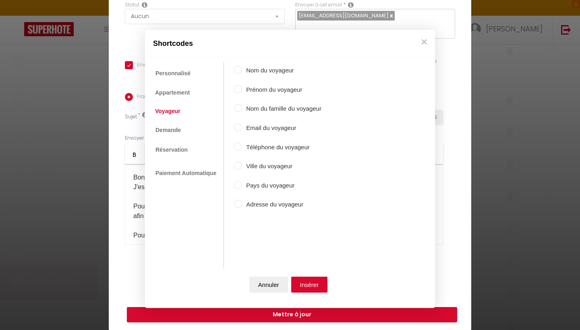
click at [242, 87] on label "Prénom du voyageur" at bounding box center [281, 90] width 79 height 10
click at [242, 87] on input "Prénom du voyageur" at bounding box center [238, 89] width 8 height 8
radio input "true"
click at [302, 285] on button "Insérer" at bounding box center [309, 285] width 37 height 16
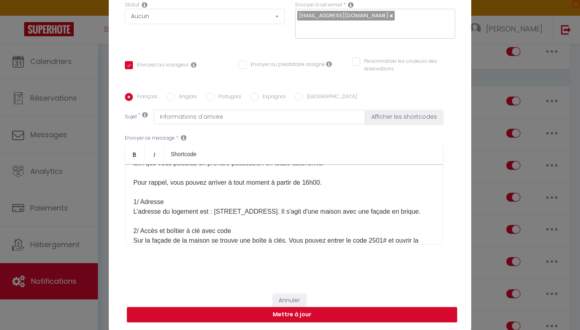
scroll to position [58, 0]
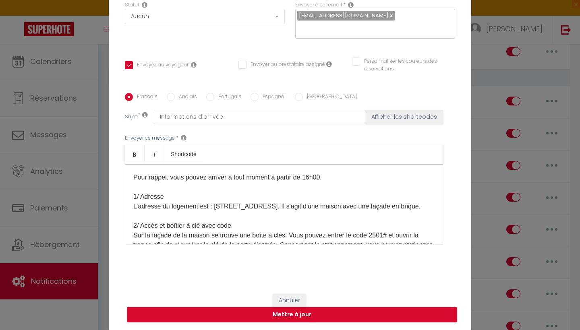
click at [219, 213] on p "Bonjour [GUEST:FIRST_NAME], ​ J'espère que vous allez bien ? Pour préparer au m…" at bounding box center [283, 332] width 301 height 435
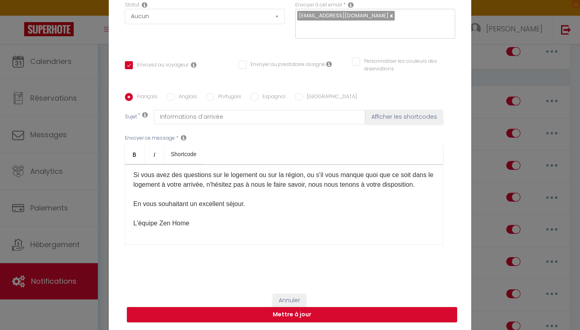
scroll to position [399, 0]
click at [182, 231] on div "Bonjour [GUEST:FIRST_NAME], ​ J'espère que vous allez bien ? Pour préparer au m…" at bounding box center [284, 204] width 318 height 81
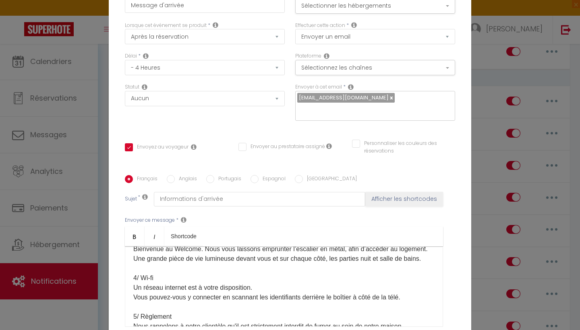
scroll to position [0, 0]
click at [343, 5] on button "Sélectionner les hébergements" at bounding box center [375, 5] width 160 height 15
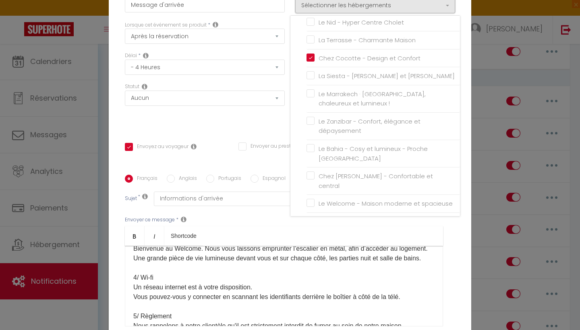
scroll to position [152, 0]
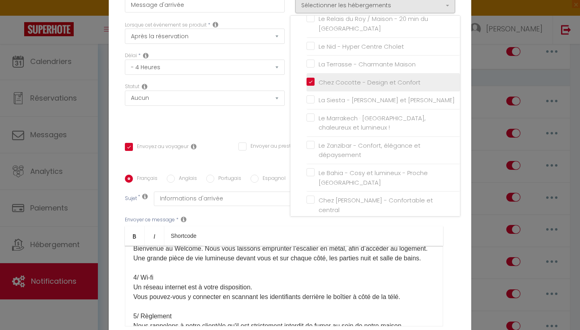
click at [314, 78] on input "Chez Cocotte - Design et Confort" at bounding box center [382, 82] width 153 height 8
checkbox input "false"
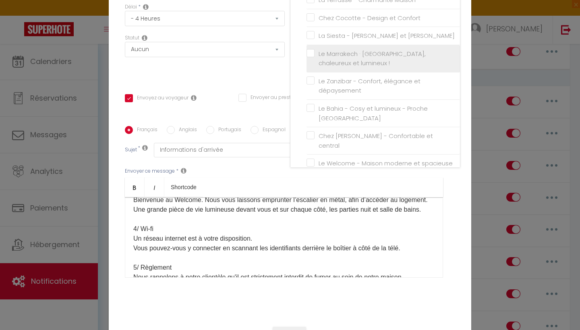
scroll to position [176, 0]
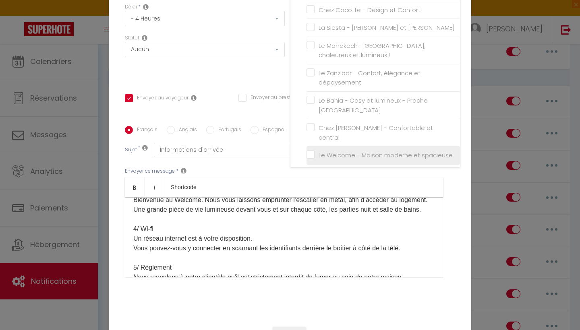
click at [310, 151] on input "Le Welcome - Maison moderne et spacieuse" at bounding box center [382, 155] width 153 height 8
checkbox input "true"
checkbox input "false"
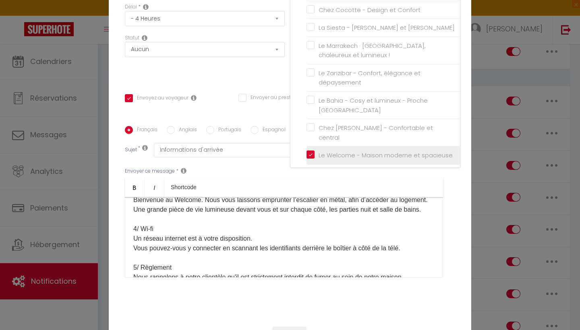
checkbox input "false"
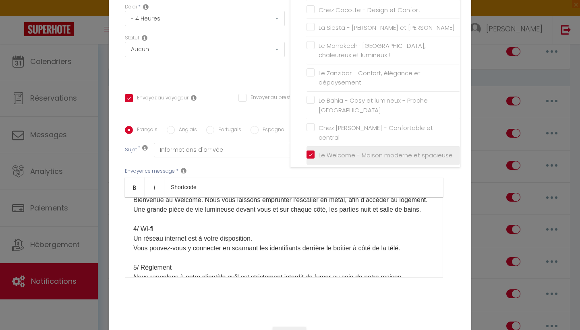
checkbox input "false"
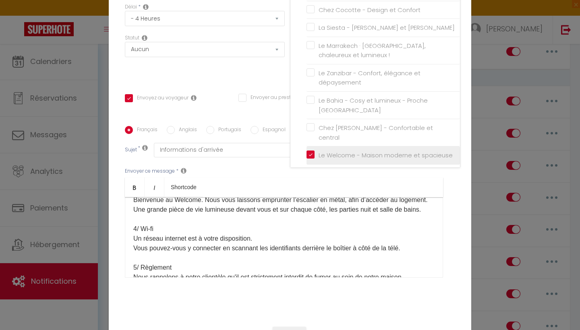
checkbox input "false"
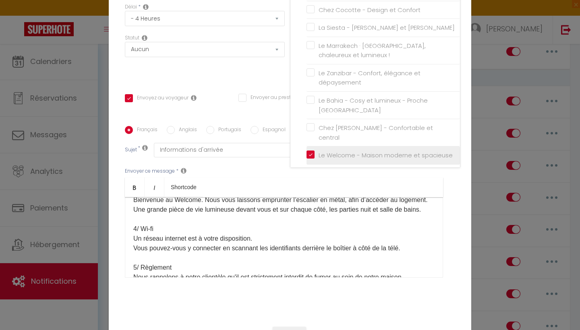
checkbox input "false"
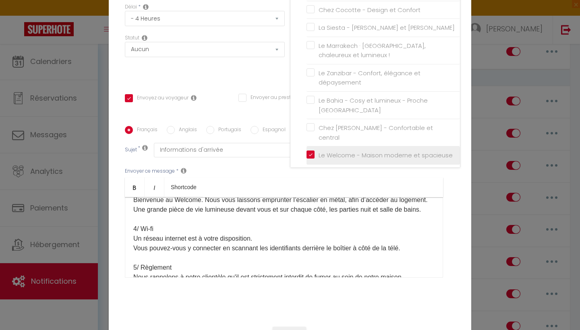
checkbox input "false"
checkbox input "true"
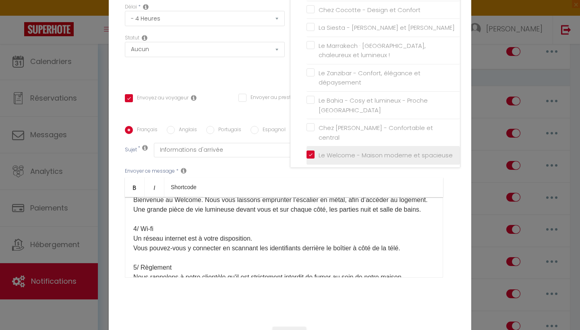
checkbox input "false"
click at [252, 70] on div "Statut Aucun Si la réservation est payée Si réservation non payée Si la caution…" at bounding box center [205, 56] width 170 height 45
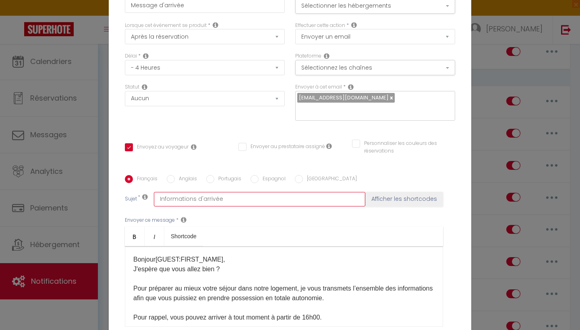
scroll to position [0, 0]
click at [380, 11] on button "Sélectionner les hébergements" at bounding box center [375, 5] width 160 height 15
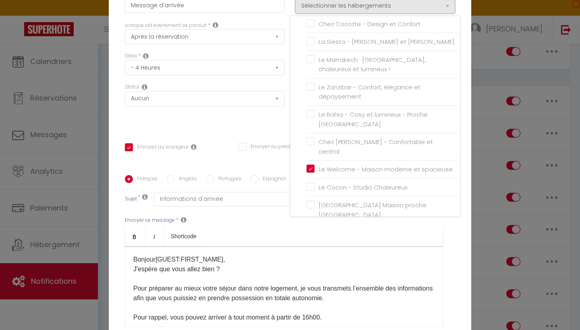
scroll to position [212, 0]
click at [260, 118] on div "Statut Aucun Si la réservation est payée Si réservation non payée Si la caution…" at bounding box center [205, 105] width 170 height 45
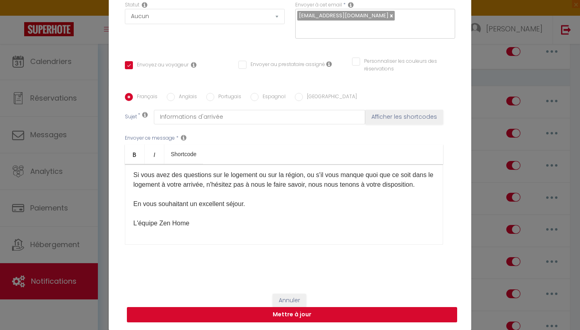
scroll to position [399, 0]
click at [298, 320] on button "Mettre à jour" at bounding box center [292, 314] width 330 height 15
checkbox input "true"
checkbox input "false"
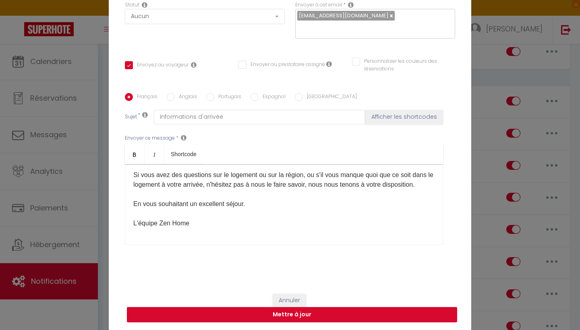
scroll to position [78, 0]
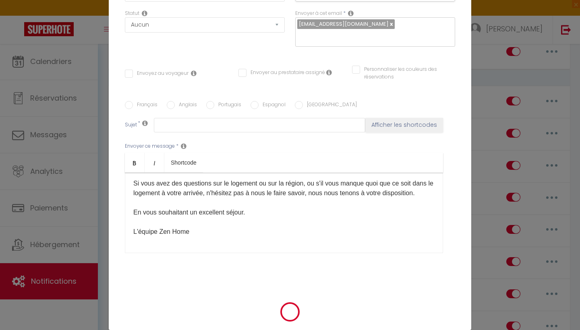
checkbox input "true"
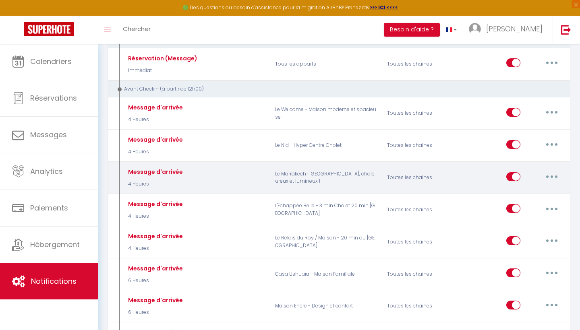
scroll to position [107, 0]
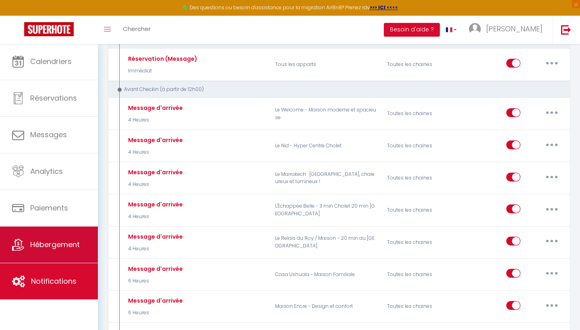
click at [62, 256] on link "Hébergement" at bounding box center [49, 245] width 98 height 36
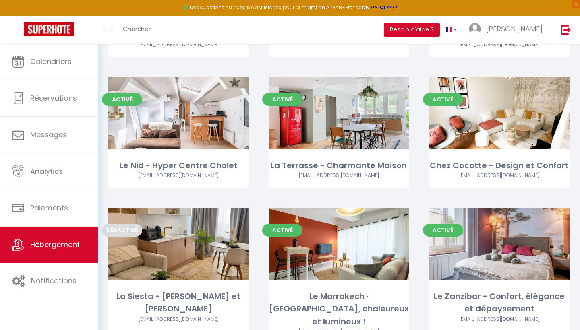
scroll to position [327, 0]
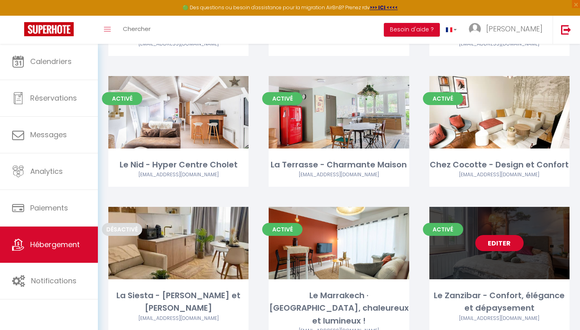
click at [502, 235] on link "Editer" at bounding box center [499, 243] width 48 height 16
select select "3"
select select "2"
select select "1"
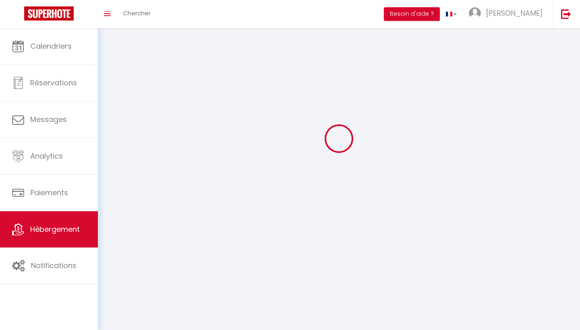
select select
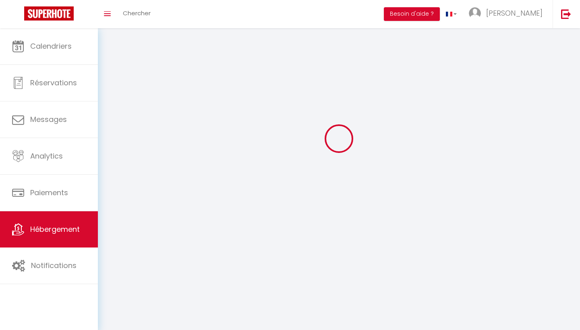
select select
checkbox input "false"
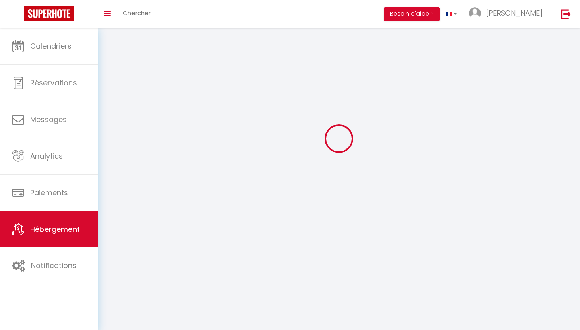
select select
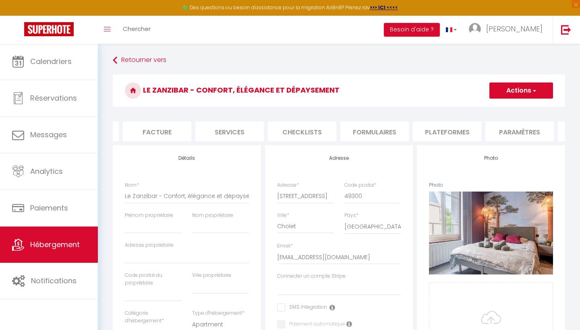
scroll to position [0, 224]
click at [366, 128] on li "Plateformes" at bounding box center [358, 132] width 68 height 20
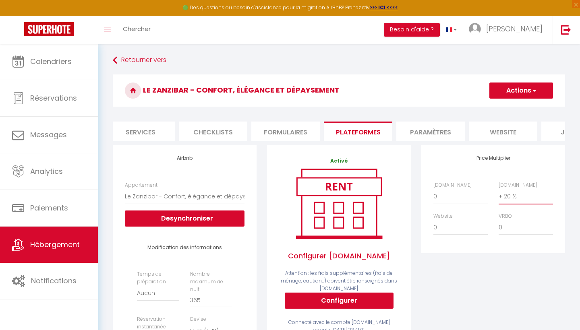
click at [477, 262] on div "Price Multiplier [DOMAIN_NAME] 0 + 1 % + 2 % + 3 % + 4 % + 5 % + 6 % + 7 %" at bounding box center [493, 297] width 154 height 304
click at [539, 99] on h3 "Le Zanzibar - Confort, élégance et dépaysement" at bounding box center [339, 90] width 452 height 32
click at [536, 94] on span "button" at bounding box center [533, 91] width 5 height 8
click at [523, 107] on link "Enregistrer" at bounding box center [521, 108] width 64 height 10
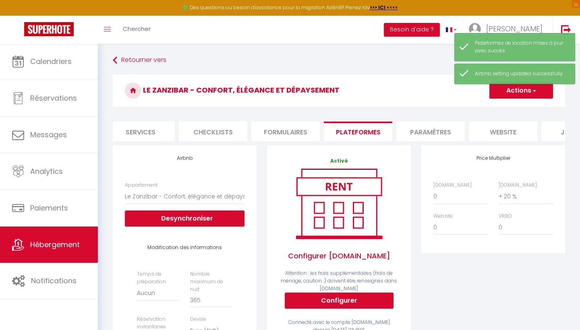
click at [71, 250] on link "Hébergement" at bounding box center [49, 245] width 98 height 36
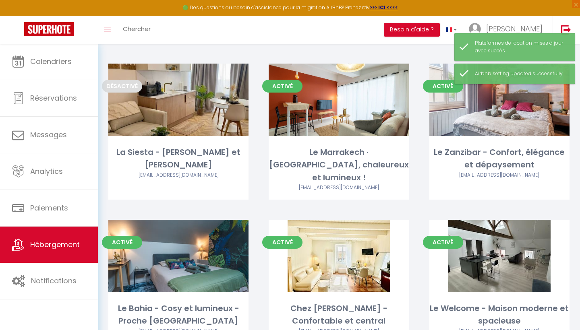
scroll to position [515, 0]
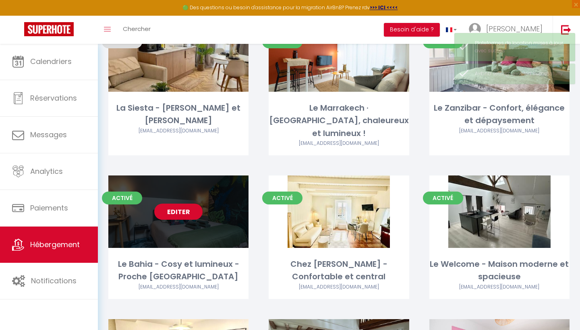
click at [184, 204] on link "Editer" at bounding box center [178, 212] width 48 height 16
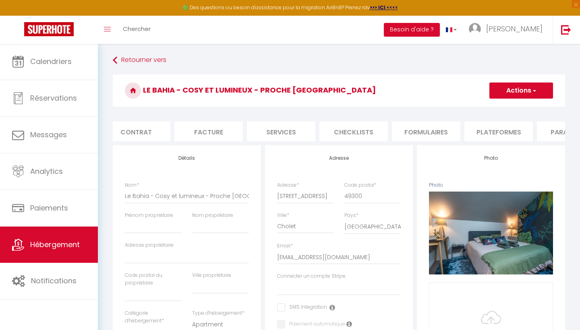
scroll to position [0, 124]
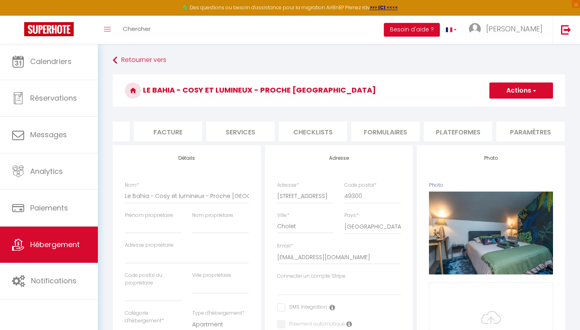
click at [472, 124] on li "Plateformes" at bounding box center [458, 132] width 68 height 20
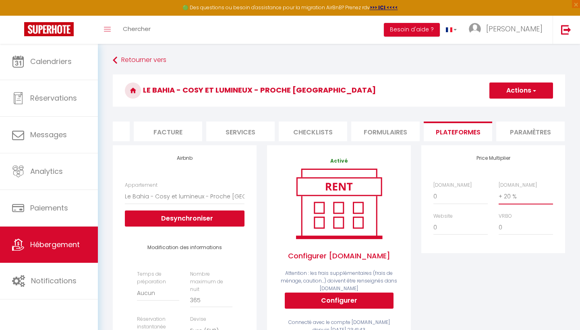
click at [470, 271] on div "Price Multiplier [DOMAIN_NAME] 0 + 1 % + 2 % + 3 % + 4 % + 5 % + 6 % + 7 %" at bounding box center [493, 297] width 154 height 304
click at [526, 88] on button "Actions" at bounding box center [521, 91] width 64 height 16
click at [515, 105] on link "Enregistrer" at bounding box center [521, 108] width 64 height 10
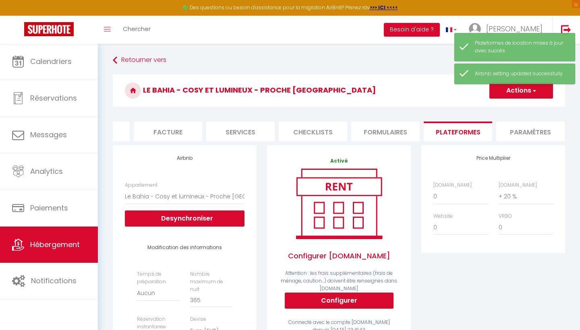
click at [46, 244] on span "Hébergement" at bounding box center [55, 245] width 50 height 10
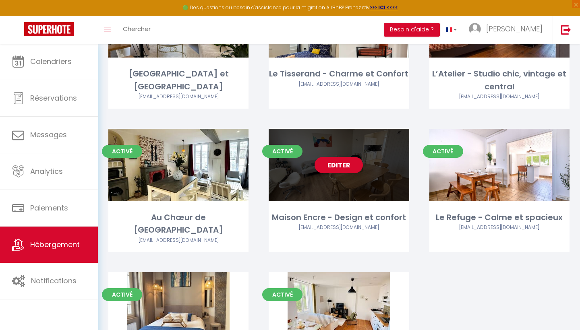
scroll to position [1161, 0]
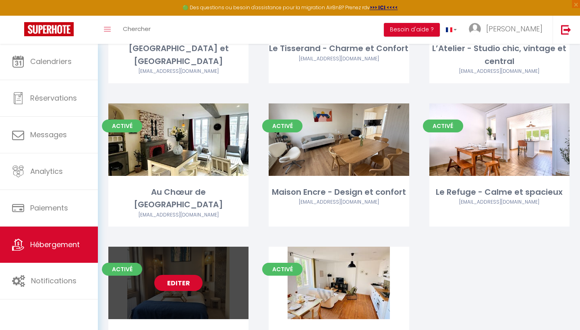
click at [182, 275] on link "Editer" at bounding box center [178, 283] width 48 height 16
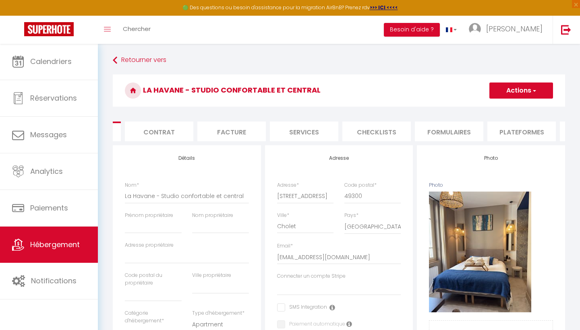
scroll to position [0, 74]
click at [504, 128] on li "Plateformes" at bounding box center [508, 132] width 68 height 20
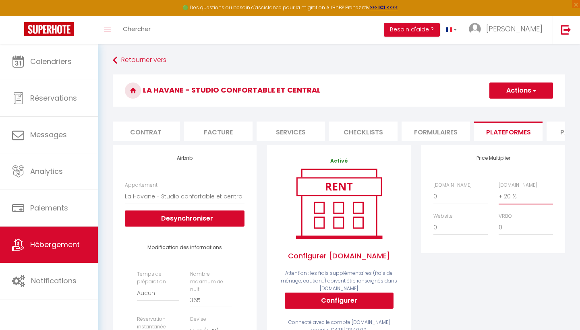
click at [475, 285] on div "Price Multiplier [DOMAIN_NAME] 0 + 1 % + 2 % + 3 % + 4 % + 5 % + 6 % + 7 %" at bounding box center [493, 297] width 154 height 304
click at [532, 94] on span "button" at bounding box center [533, 91] width 5 height 8
click at [512, 110] on link "Enregistrer" at bounding box center [521, 108] width 64 height 10
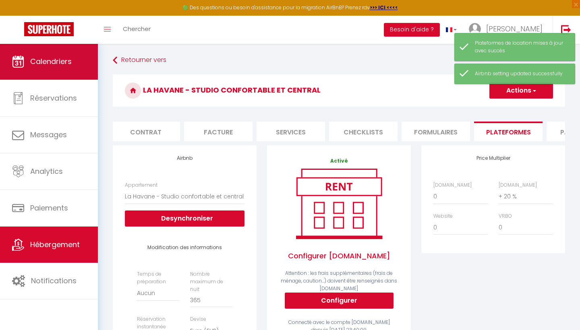
click at [83, 66] on link "Calendriers" at bounding box center [49, 61] width 98 height 36
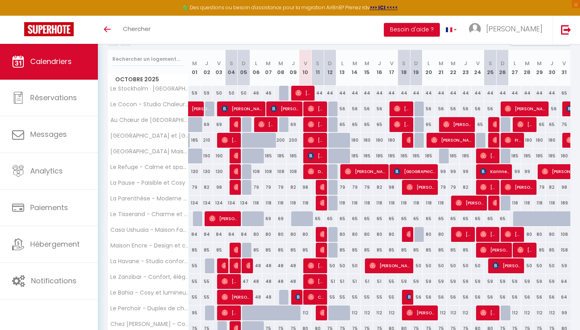
scroll to position [106, 0]
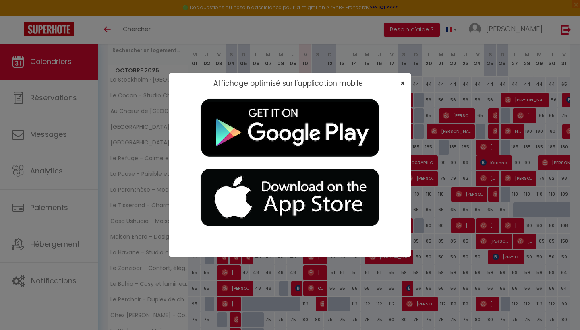
click at [401, 80] on span "×" at bounding box center [402, 83] width 4 height 10
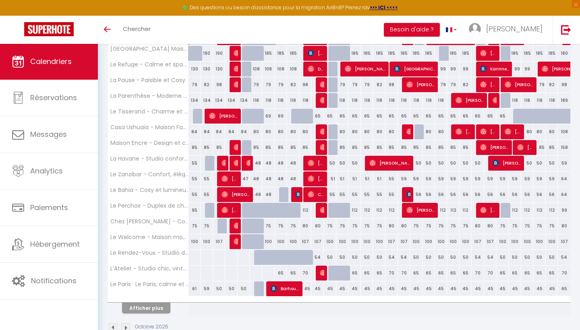
scroll to position [200, 0]
click at [307, 212] on div "112" at bounding box center [305, 210] width 12 height 15
type input "112"
type input "Ven 10 Octobre 2025"
type input "Sam 11 Octobre 2025"
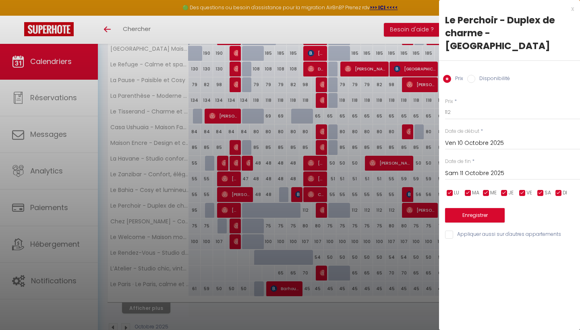
click at [484, 76] on label "Disponibilité" at bounding box center [492, 79] width 35 height 9
click at [475, 76] on input "Disponibilité" at bounding box center [471, 79] width 8 height 8
radio input "true"
radio input "false"
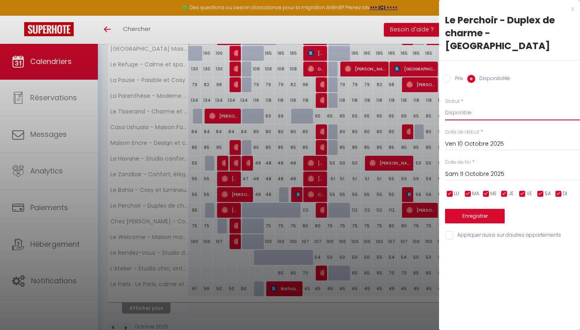
select select "0"
click at [473, 222] on div "Prix * 112 Statut * Disponible Indisponible Date de début * Ven 10 Octobre 2025…" at bounding box center [509, 164] width 141 height 153
click at [479, 207] on div "Enregistrer" at bounding box center [512, 211] width 135 height 25
click at [480, 216] on button "Enregistrer" at bounding box center [475, 216] width 60 height 14
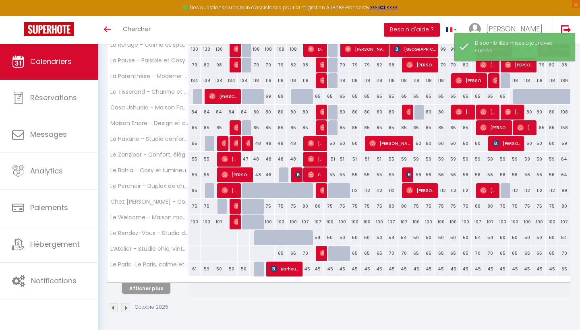
scroll to position [219, 0]
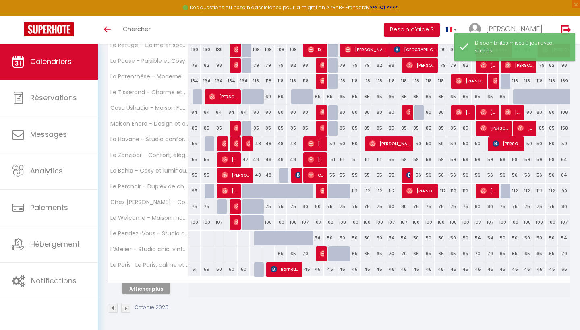
click at [159, 287] on button "Afficher plus" at bounding box center [146, 288] width 48 height 11
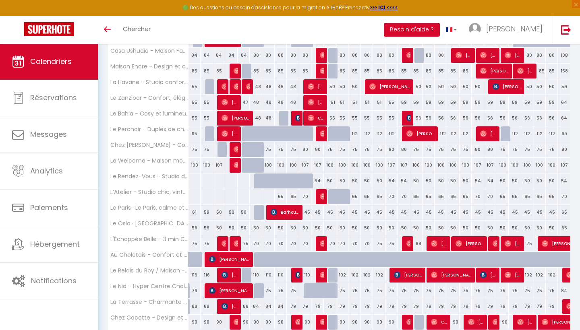
scroll to position [287, 0]
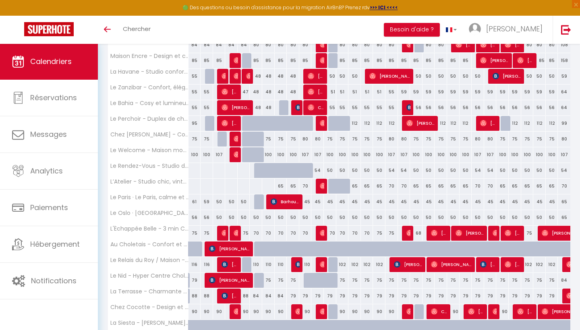
click at [302, 217] on div "50" at bounding box center [305, 217] width 12 height 15
select select "1"
type input "Ven 10 Octobre 2025"
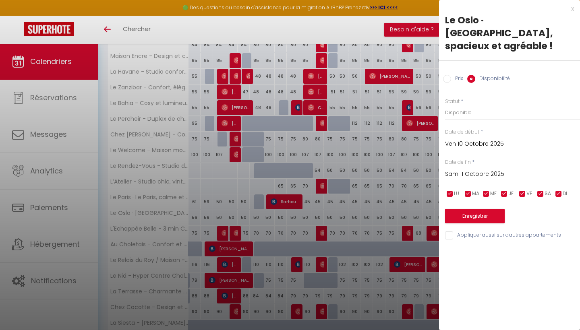
click at [467, 166] on div "Sam 11 Octobre 2025 < Oct 2025 > Dim Lun Mar Mer Jeu Ven Sam 1 2 3 4 5 6 7 8 9 …" at bounding box center [512, 173] width 135 height 14
click at [492, 169] on input "Sam 11 Octobre 2025" at bounding box center [512, 174] width 135 height 10
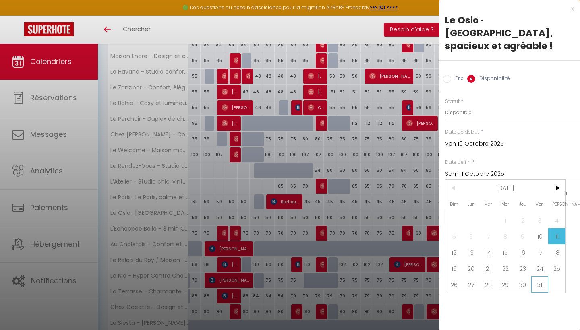
click at [539, 277] on span "31" at bounding box center [539, 285] width 17 height 16
type input "Ven 31 Octobre 2025"
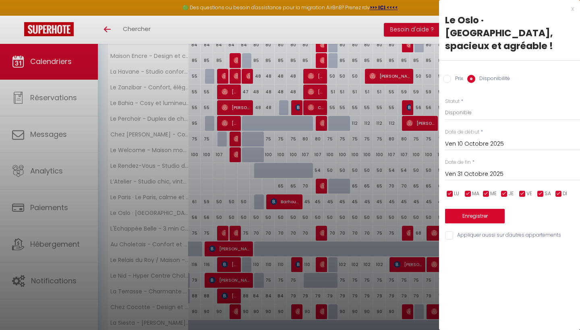
click at [456, 75] on label "Prix" at bounding box center [457, 79] width 12 height 9
click at [451, 75] on input "Prix" at bounding box center [447, 79] width 8 height 8
radio input "true"
radio input "false"
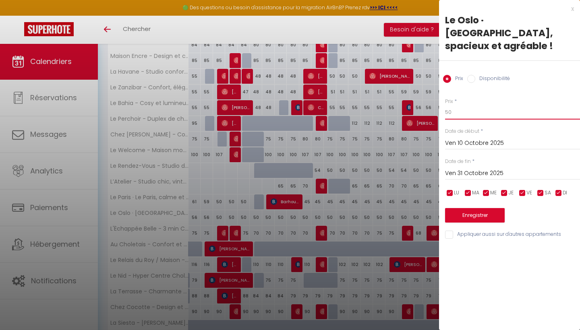
click at [459, 105] on input "50" at bounding box center [512, 112] width 135 height 14
type input "5"
type input "45"
click at [483, 208] on button "Enregistrer" at bounding box center [475, 215] width 60 height 14
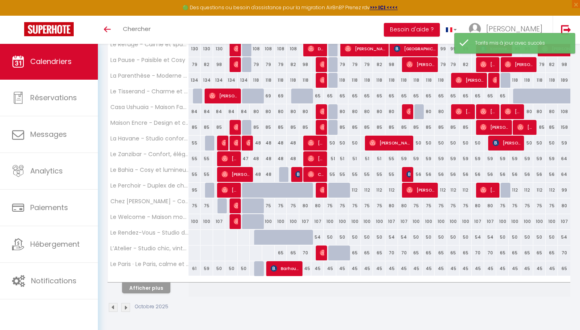
scroll to position [219, 0]
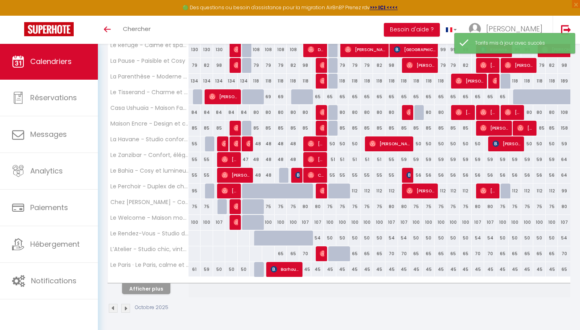
click at [145, 287] on button "Afficher plus" at bounding box center [146, 288] width 48 height 11
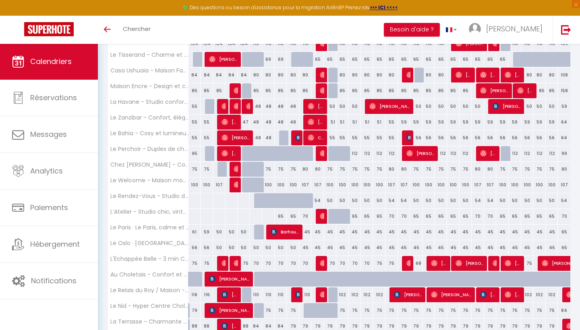
scroll to position [262, 0]
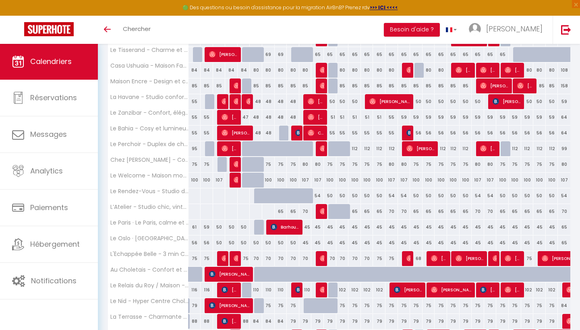
click at [307, 181] on div "107" at bounding box center [305, 180] width 12 height 15
type input "107"
type input "Ven 10 Octobre 2025"
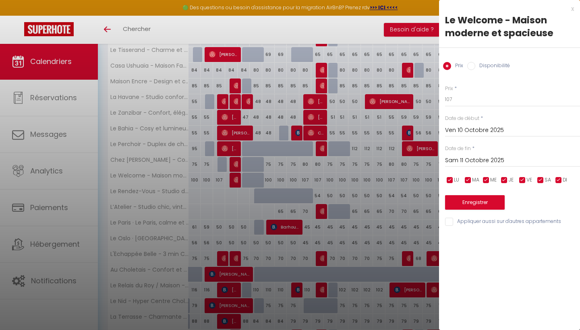
click at [464, 161] on input "Sam 11 Octobre 2025" at bounding box center [512, 160] width 135 height 10
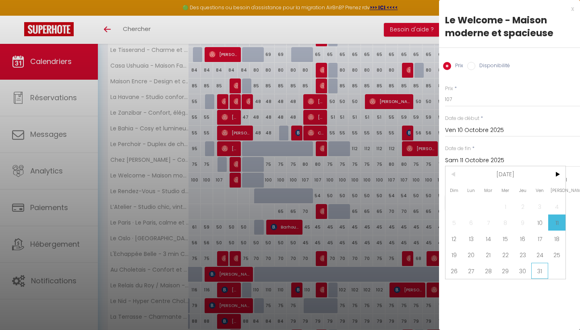
click at [533, 274] on span "31" at bounding box center [539, 271] width 17 height 16
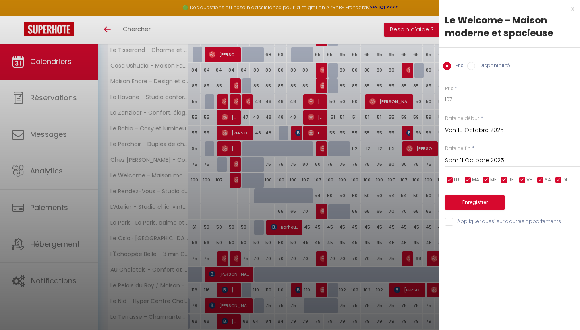
type input "Ven 31 Octobre 2025"
click at [455, 93] on input "107" at bounding box center [512, 99] width 135 height 14
type input "7"
type input "9"
type input "100"
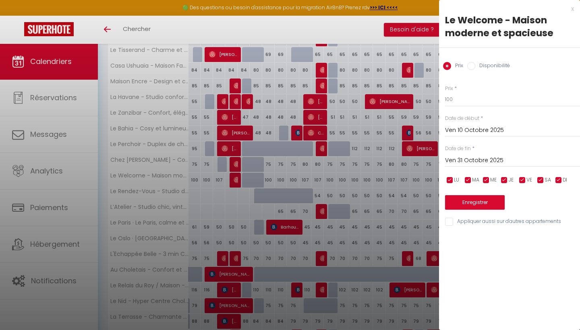
click at [479, 205] on button "Enregistrer" at bounding box center [475, 202] width 60 height 14
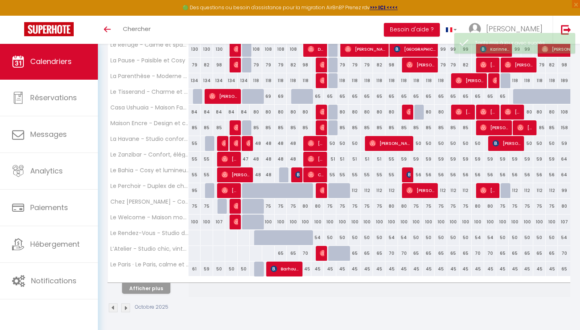
scroll to position [219, 0]
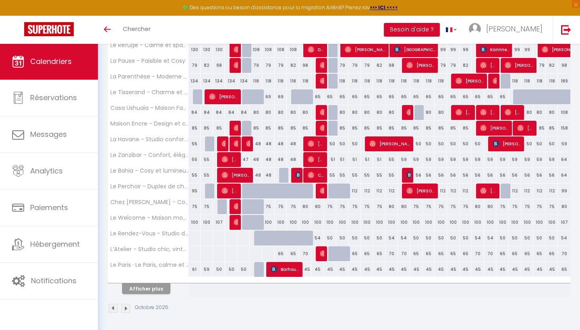
click at [149, 289] on button "Afficher plus" at bounding box center [146, 288] width 48 height 11
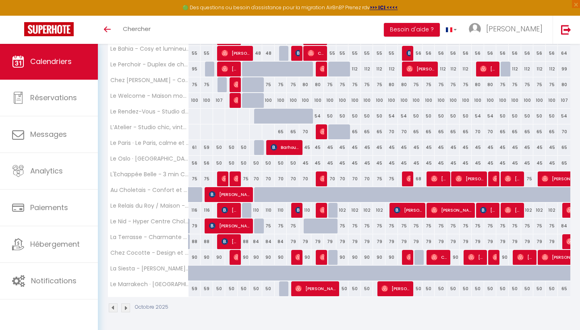
scroll to position [341, 0]
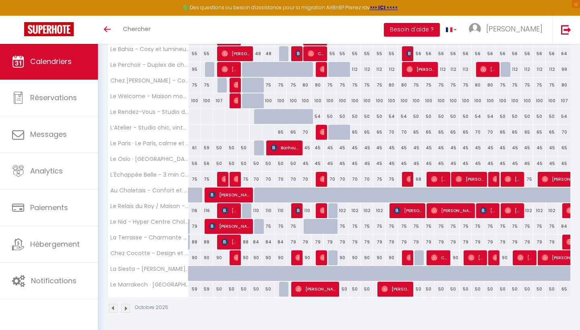
click at [343, 213] on div "102" at bounding box center [342, 210] width 12 height 15
type input "102"
type input "Lun 13 Octobre 2025"
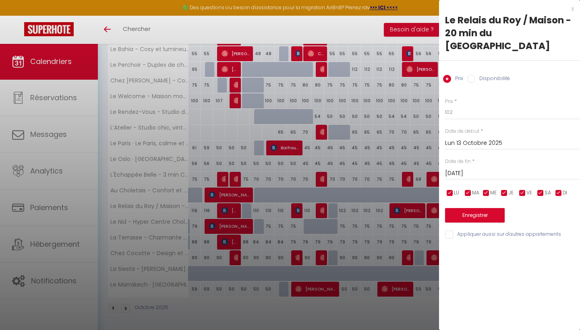
click at [469, 168] on input "Mar 14 Octobre 2025" at bounding box center [512, 173] width 135 height 10
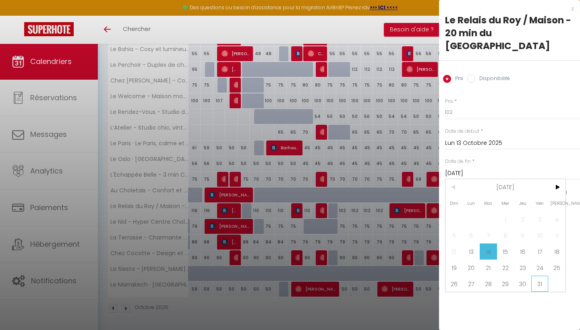
click at [541, 276] on span "31" at bounding box center [539, 284] width 17 height 16
type input "Ven 31 Octobre 2025"
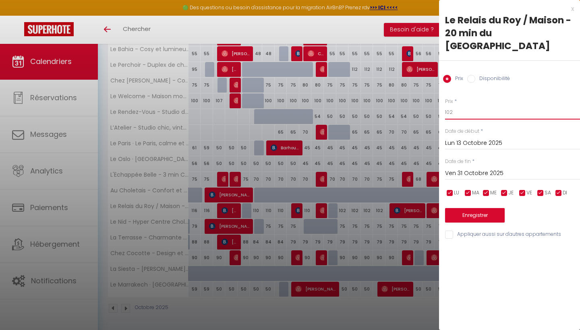
click at [464, 105] on input "102" at bounding box center [512, 112] width 135 height 14
type input "1"
type input "99"
click at [496, 208] on button "Enregistrer" at bounding box center [475, 215] width 60 height 14
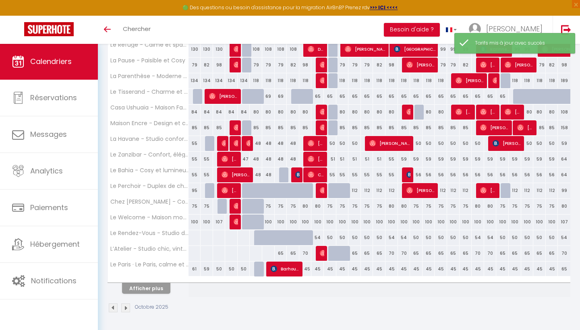
scroll to position [219, 0]
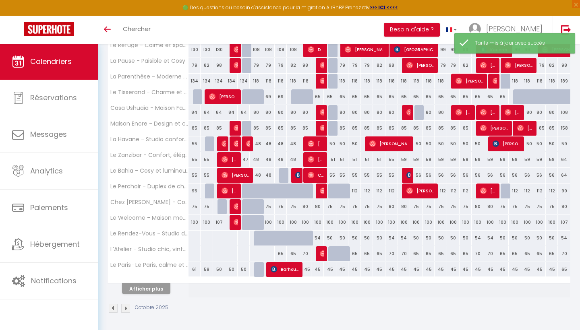
click at [152, 291] on button "Afficher plus" at bounding box center [146, 288] width 48 height 11
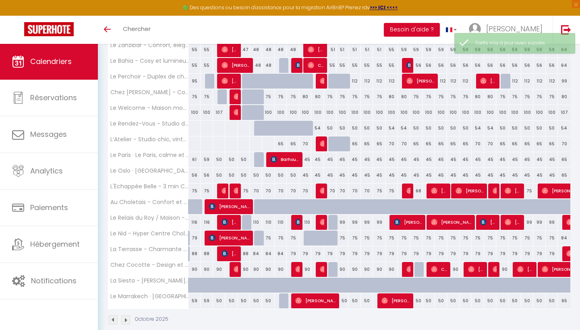
scroll to position [327, 0]
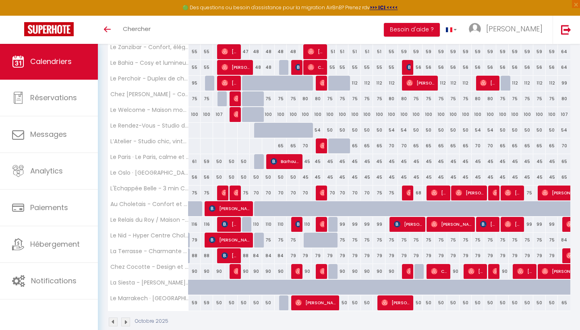
click at [346, 302] on div "50" at bounding box center [342, 303] width 12 height 15
type input "50"
type input "Lun 13 Octobre 2025"
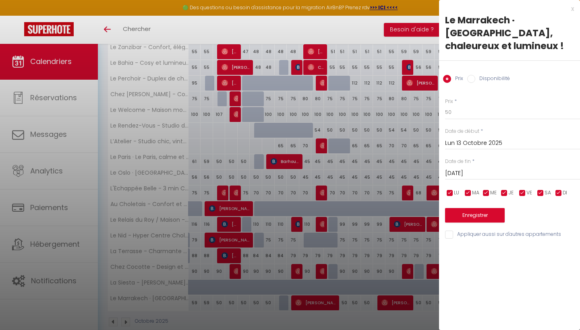
click at [509, 173] on input "Mar 14 Octobre 2025" at bounding box center [512, 173] width 135 height 10
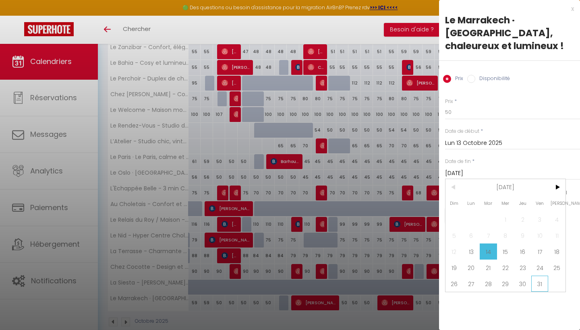
click at [539, 288] on span "31" at bounding box center [539, 284] width 17 height 16
type input "Ven 31 Octobre 2025"
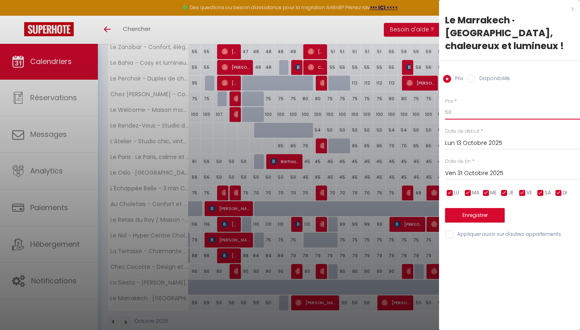
click at [457, 112] on input "50" at bounding box center [512, 112] width 135 height 14
type input "5"
type input "47"
click at [495, 218] on button "Enregistrer" at bounding box center [475, 215] width 60 height 14
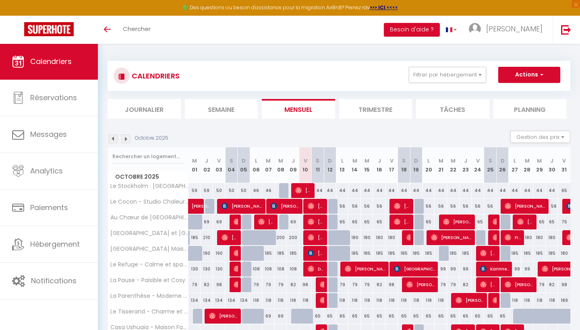
scroll to position [0, 0]
click at [128, 138] on img at bounding box center [125, 138] width 9 height 9
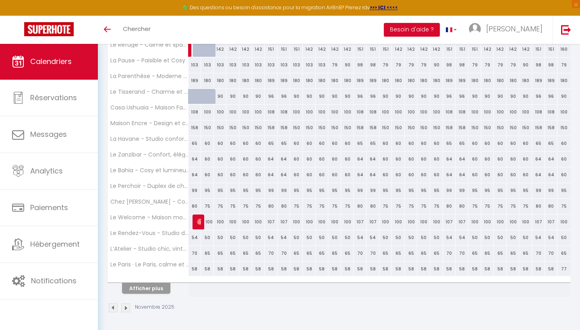
scroll to position [219, 0]
click at [156, 286] on button "Afficher plus" at bounding box center [146, 288] width 48 height 11
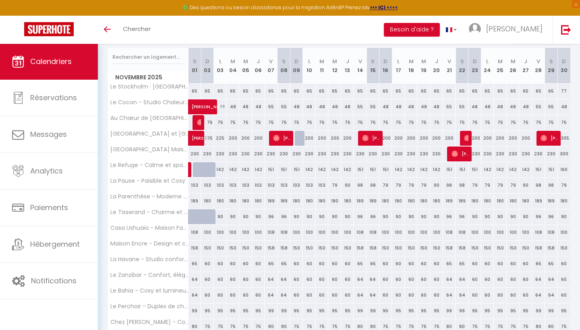
scroll to position [99, 0]
click at [194, 204] on div "189" at bounding box center [194, 201] width 13 height 15
type input "189"
type input "Sam 01 Novembre 2025"
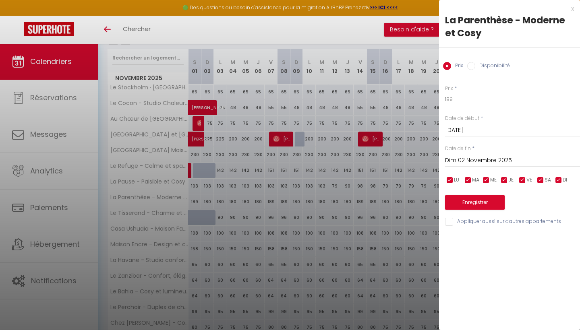
click at [484, 156] on input "Dim 02 Novembre 2025" at bounding box center [512, 160] width 135 height 10
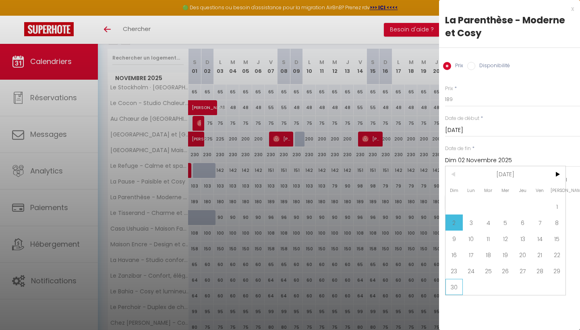
click at [449, 285] on span "30" at bounding box center [453, 287] width 17 height 16
type input "Dim 30 Novembre 2025"
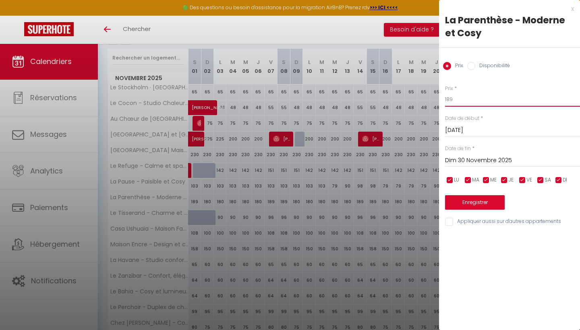
click at [461, 99] on input "189" at bounding box center [512, 99] width 135 height 14
type input "1"
type input "7"
type input "165"
click at [482, 198] on button "Enregistrer" at bounding box center [475, 202] width 60 height 14
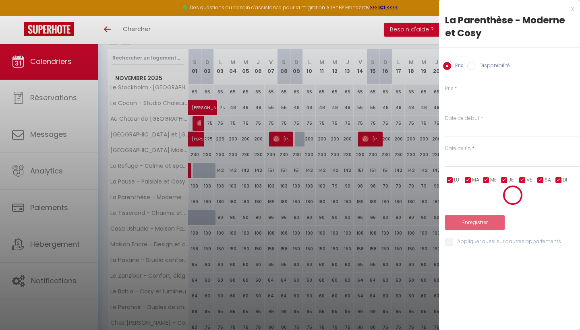
scroll to position [43, 0]
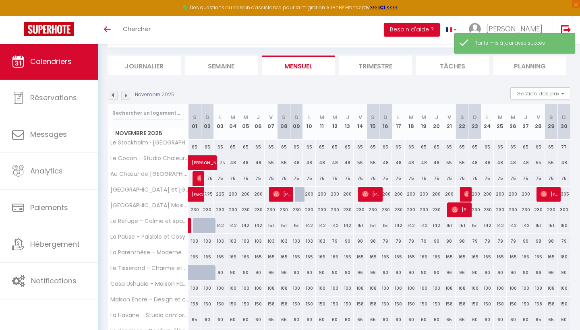
click at [114, 98] on img at bounding box center [113, 95] width 9 height 9
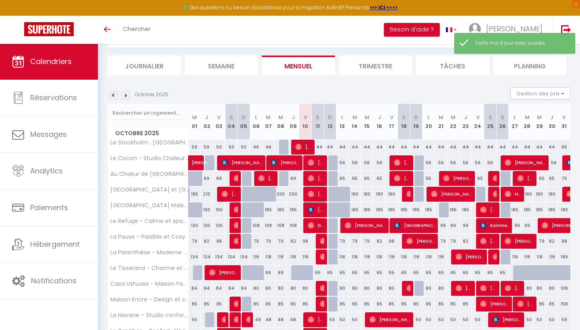
scroll to position [98, 0]
